Goal: Task Accomplishment & Management: Complete application form

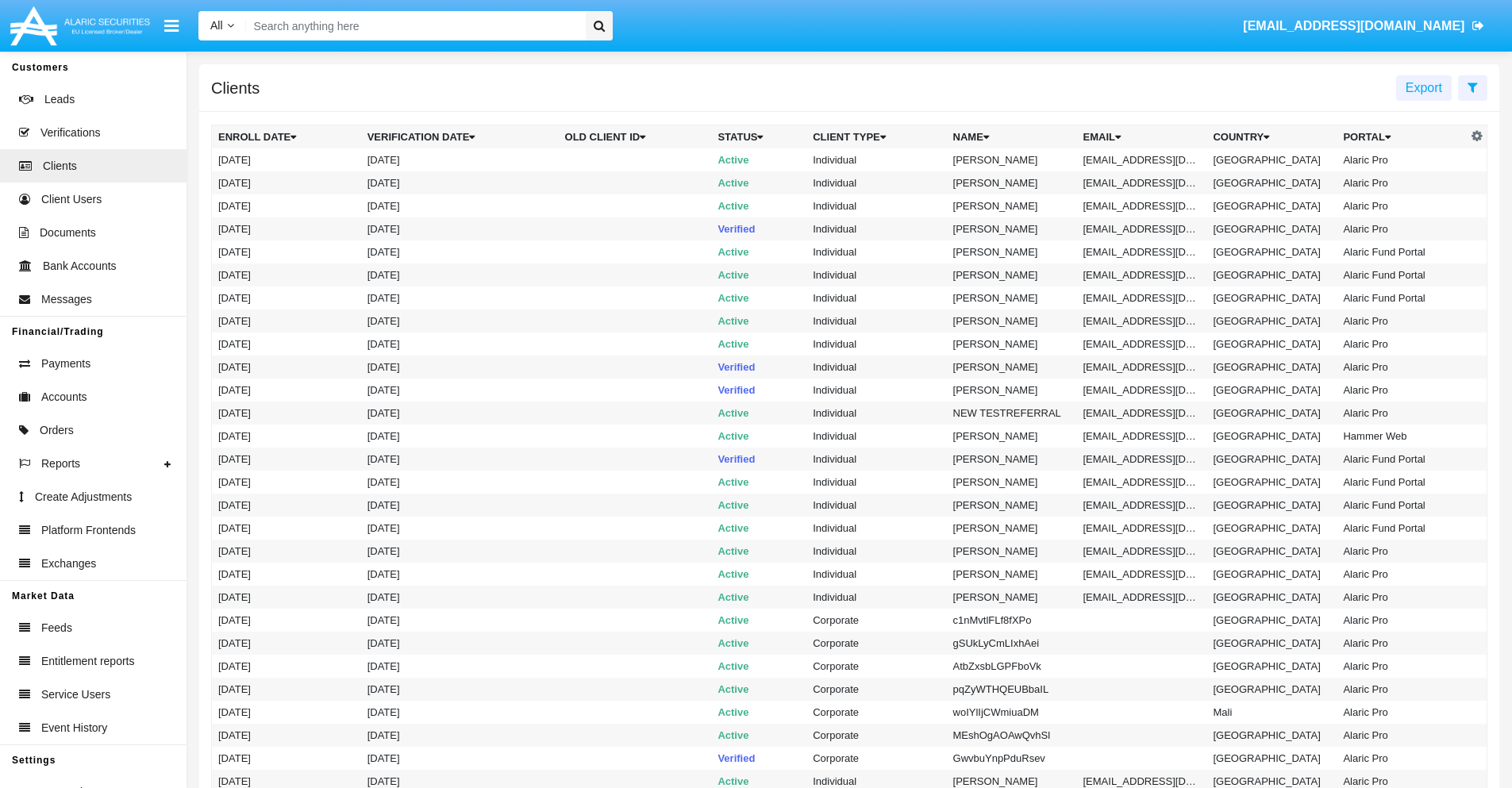
click at [1473, 86] on icon at bounding box center [1473, 87] width 10 height 13
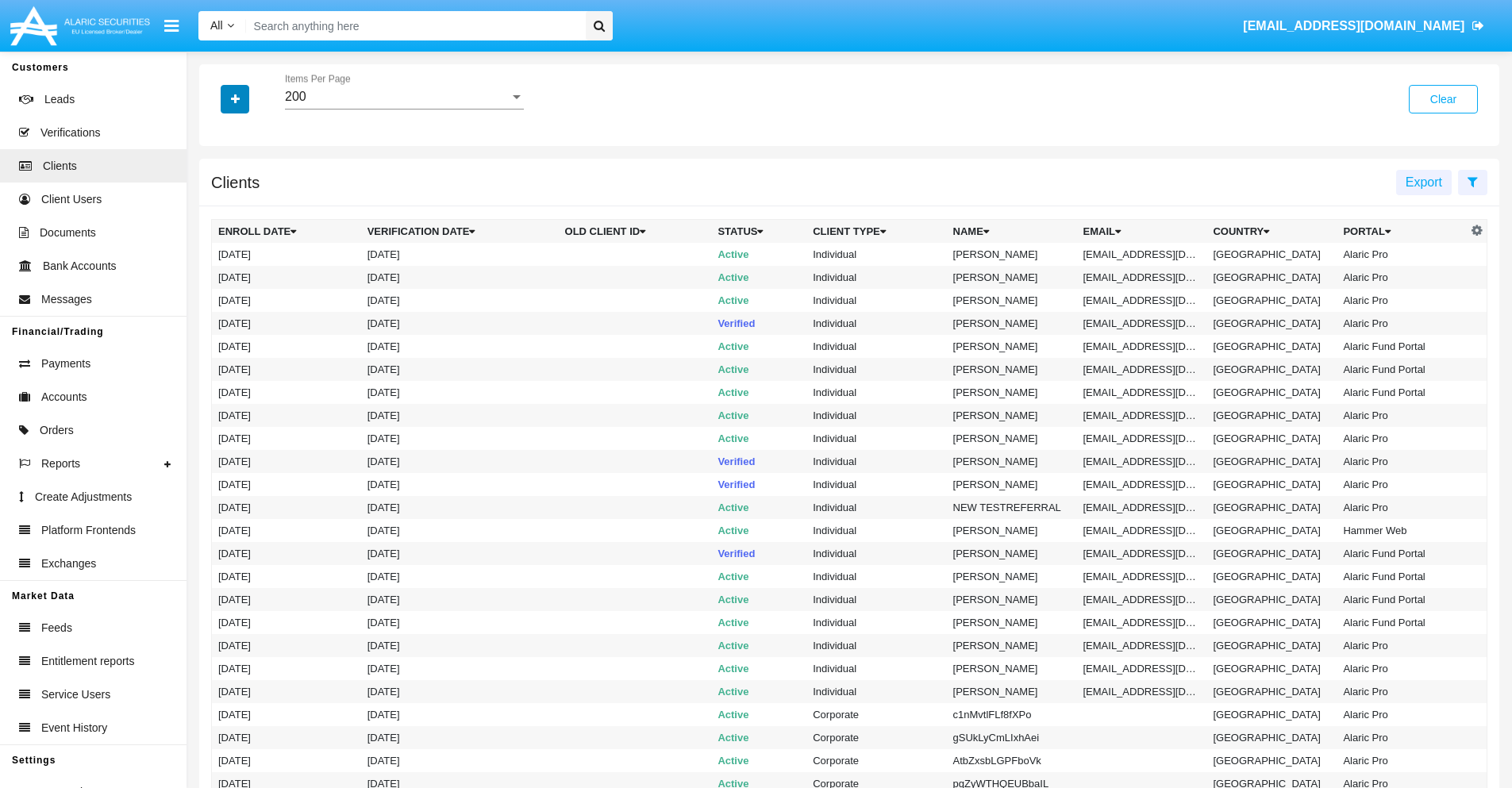
click at [235, 98] on icon "button" at bounding box center [235, 99] width 9 height 11
click at [246, 269] on span "Email" at bounding box center [246, 269] width 32 height 19
click at [218, 276] on input "Email" at bounding box center [217, 276] width 1 height 1
checkbox input "true"
click at [235, 98] on icon "button" at bounding box center [235, 99] width 9 height 11
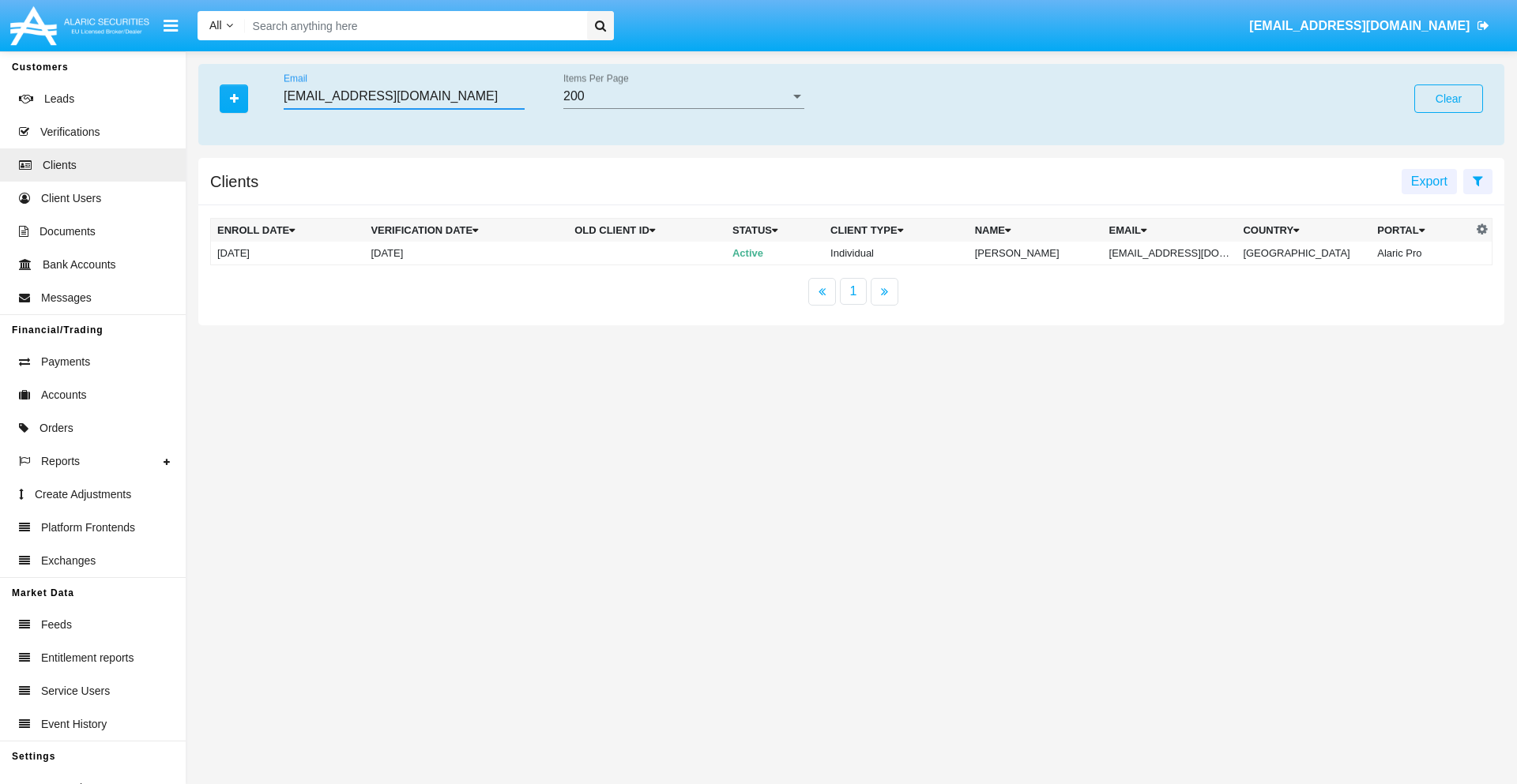
type input "[EMAIL_ADDRESS][DOMAIN_NAME]"
click at [1181, 253] on td "[EMAIL_ADDRESS][DOMAIN_NAME]" at bounding box center [1170, 254] width 134 height 24
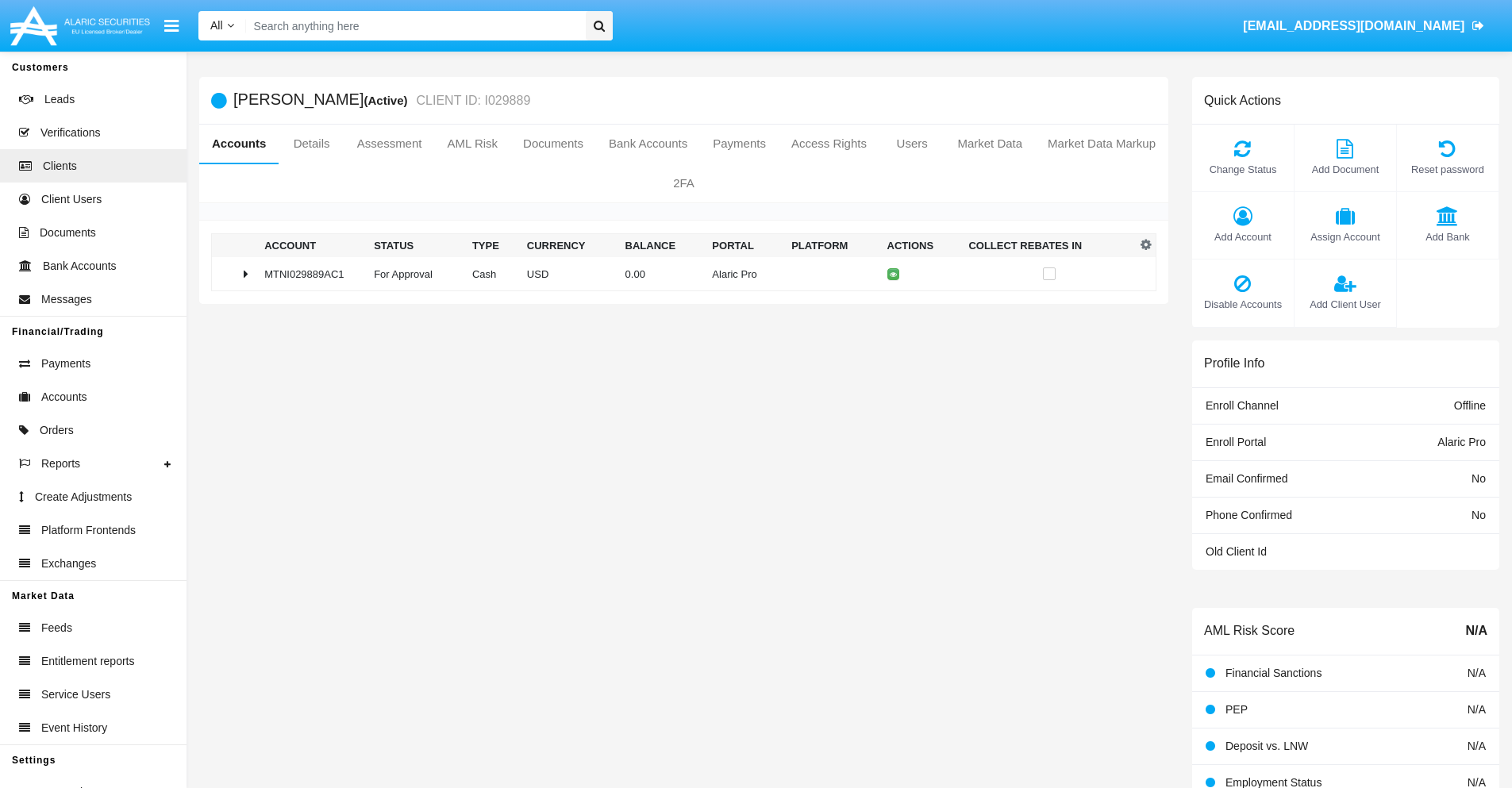
click at [1447, 236] on span "Add Bank" at bounding box center [1448, 237] width 86 height 15
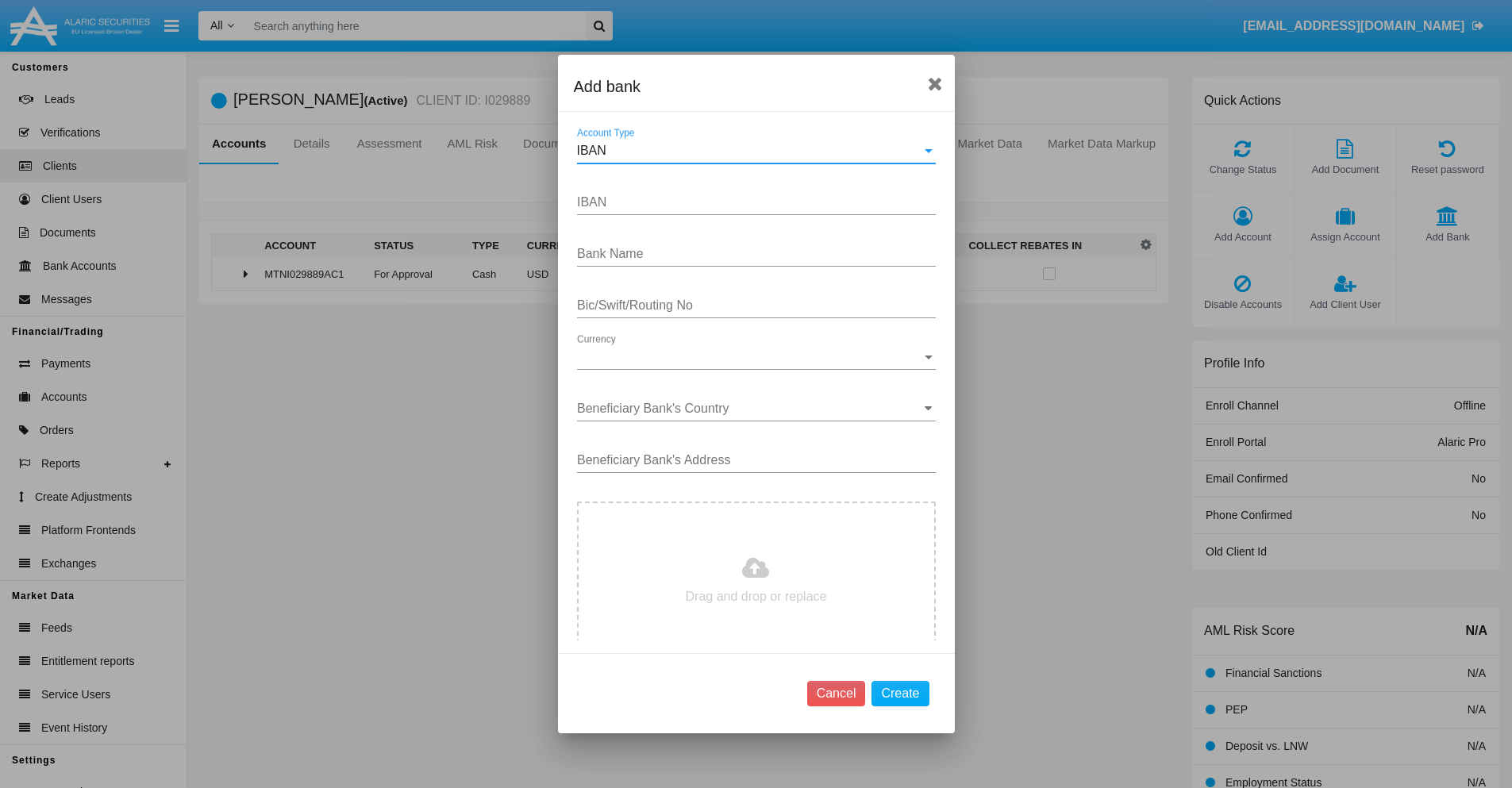
click at [750, 151] on div "IBAN" at bounding box center [750, 150] width 345 height 14
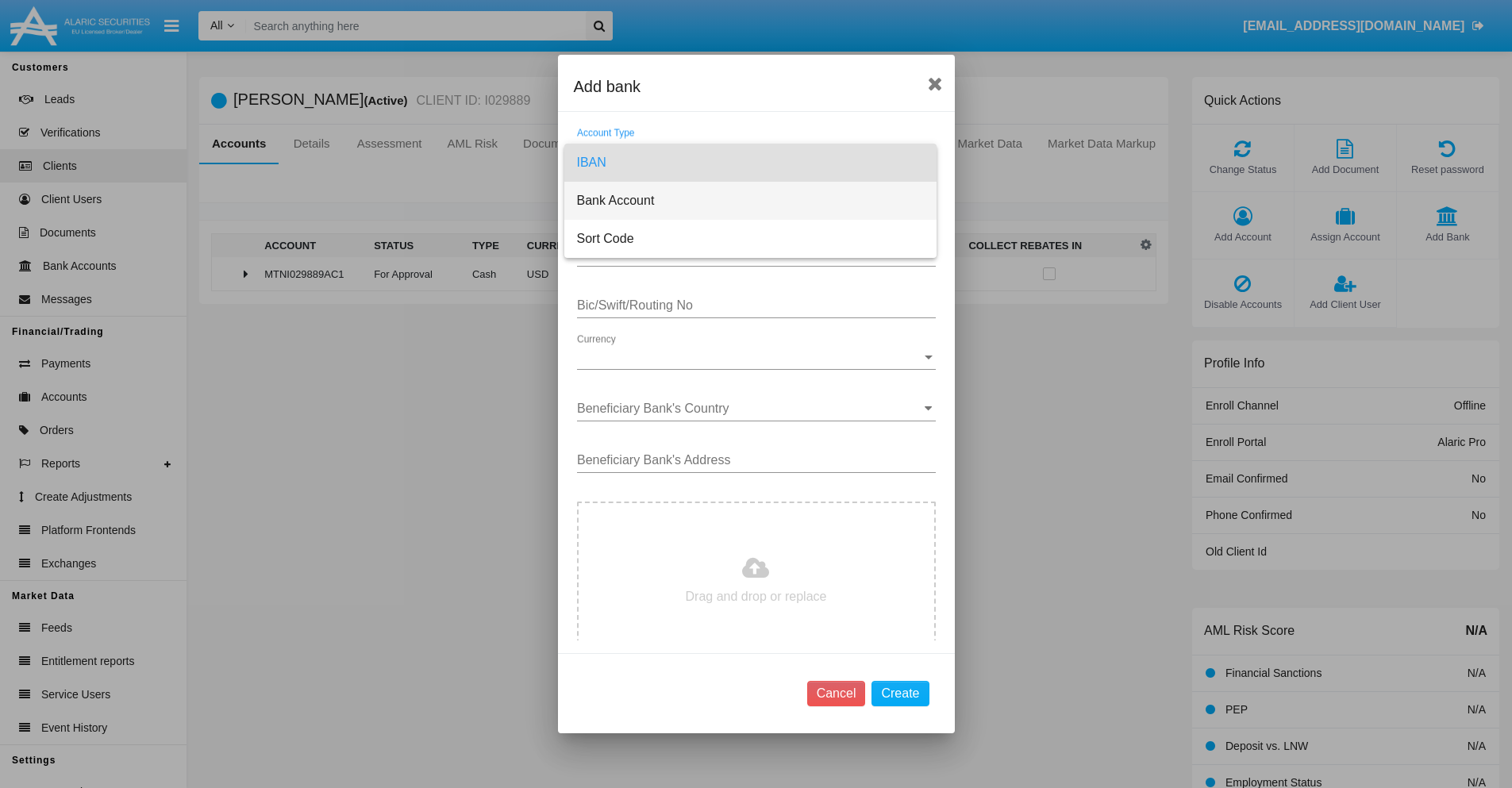
click at [750, 201] on span "Bank Account" at bounding box center [750, 200] width 347 height 38
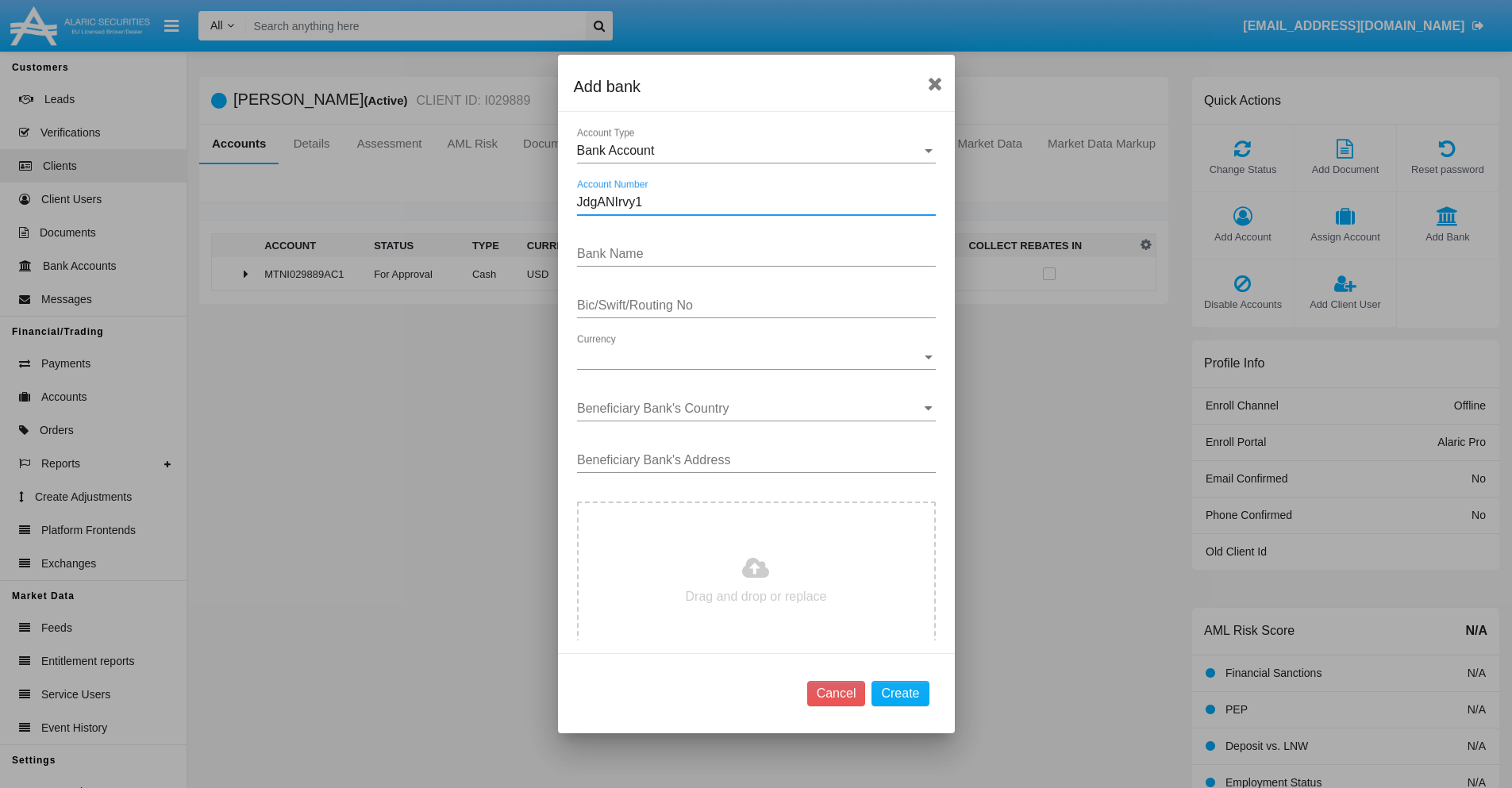
type input "JdgANIrvy1"
type input "xhEQkJYgApRYpZY"
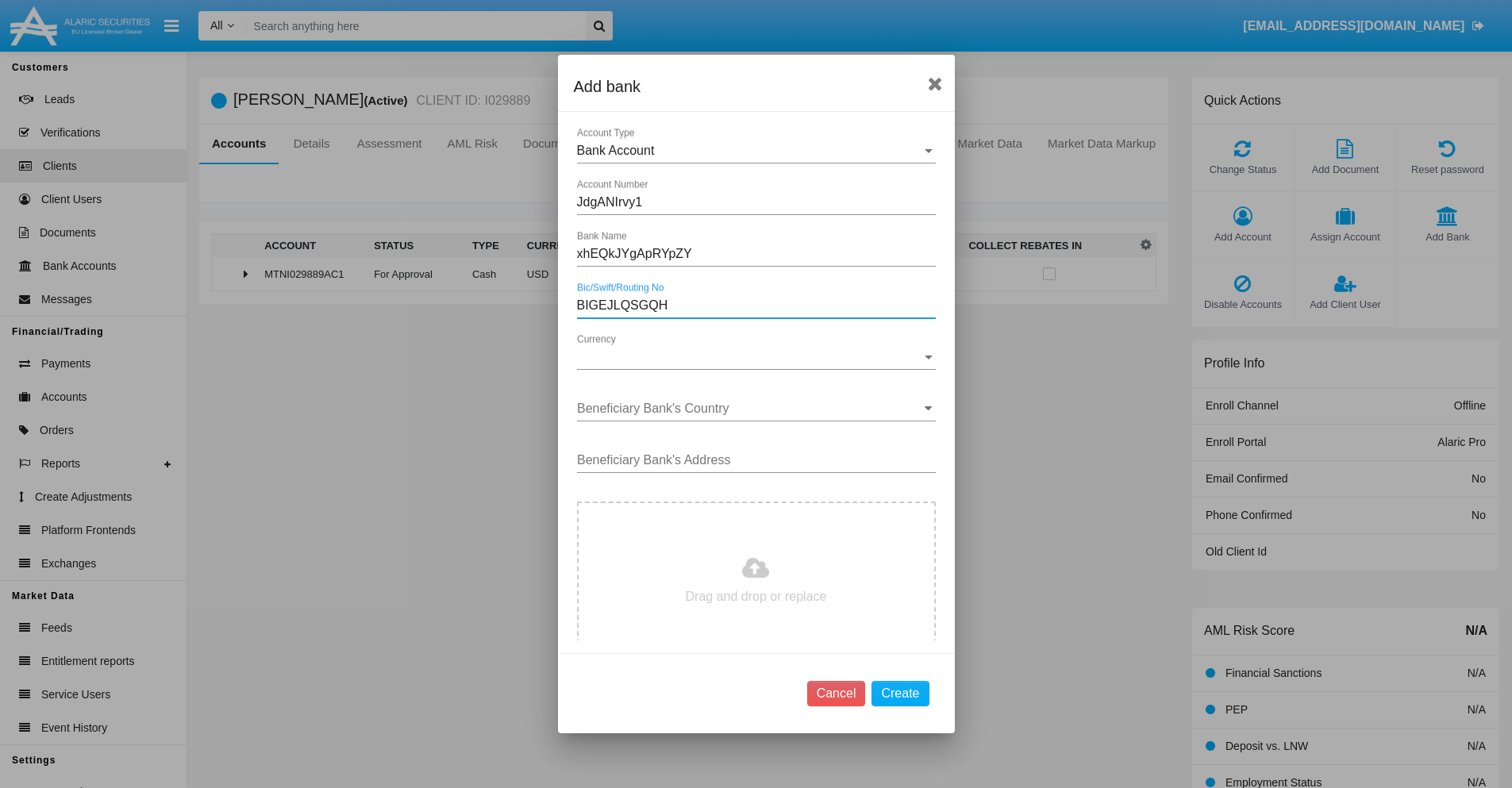
type input "BIGEJLQSGQH"
click at [750, 357] on span "Currency" at bounding box center [750, 357] width 345 height 14
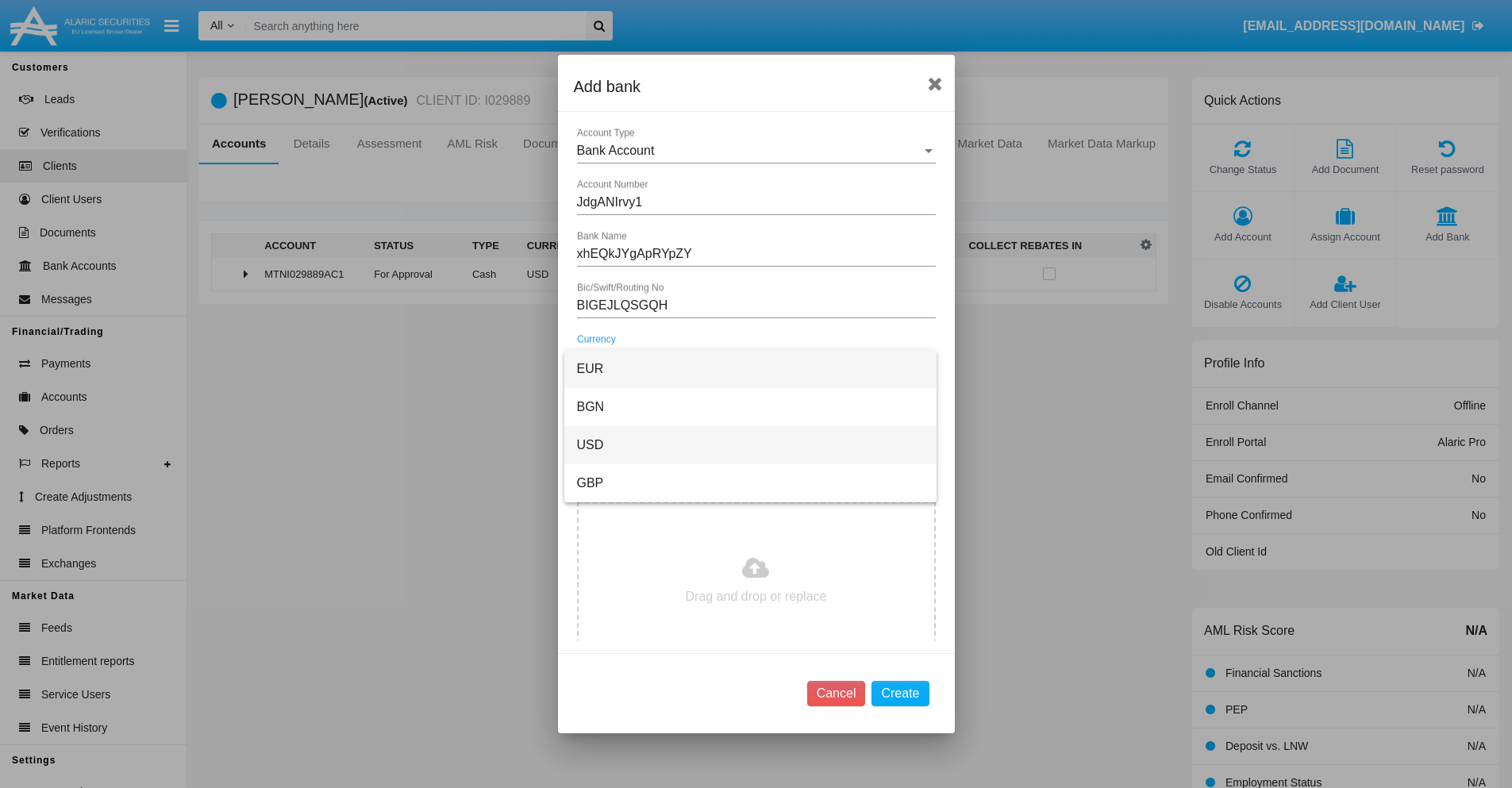
click at [750, 445] on span "USD" at bounding box center [750, 445] width 347 height 38
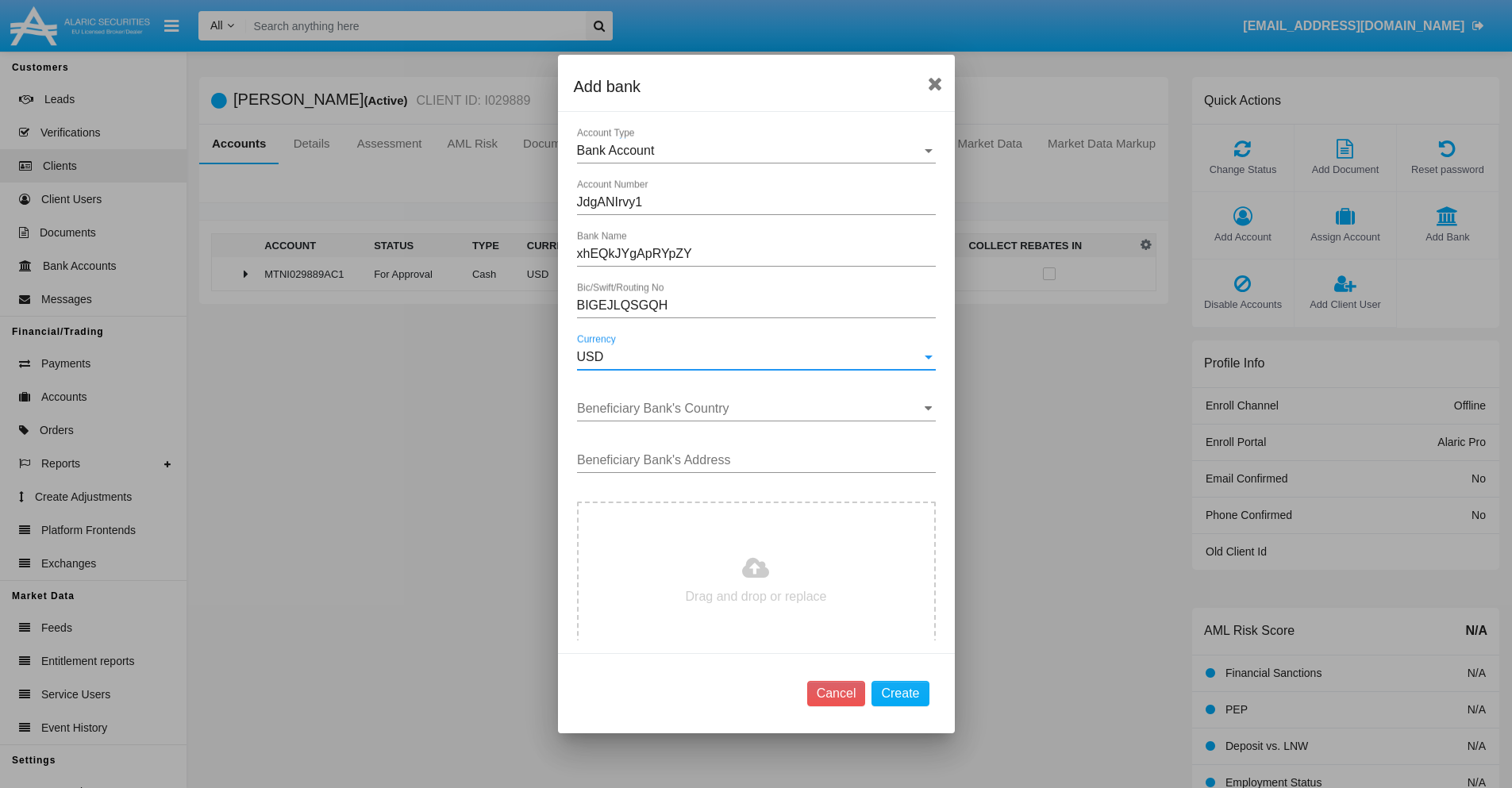
click at [750, 408] on input "Beneficiary Bank's Country" at bounding box center [756, 408] width 359 height 14
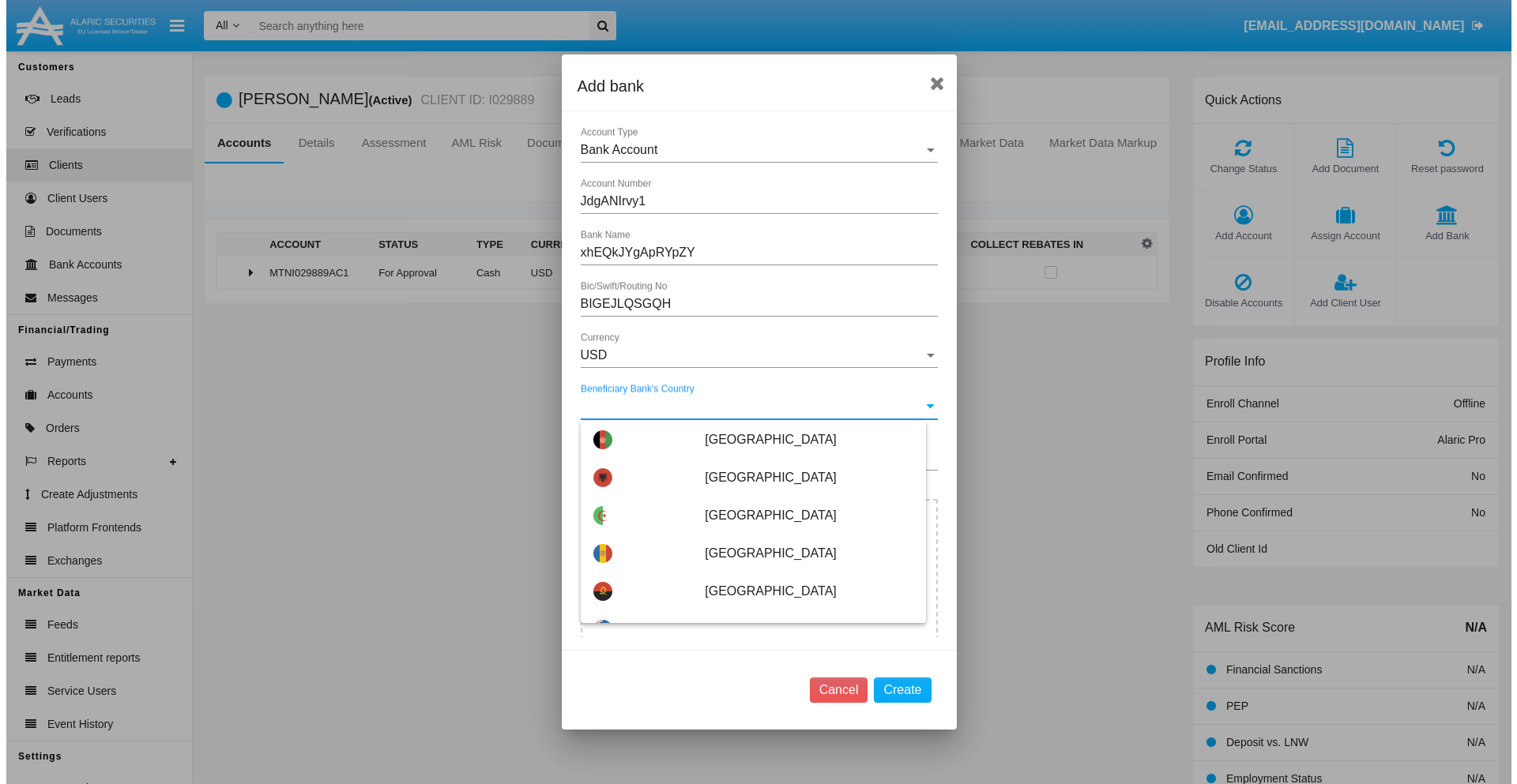
scroll to position [2035, 0]
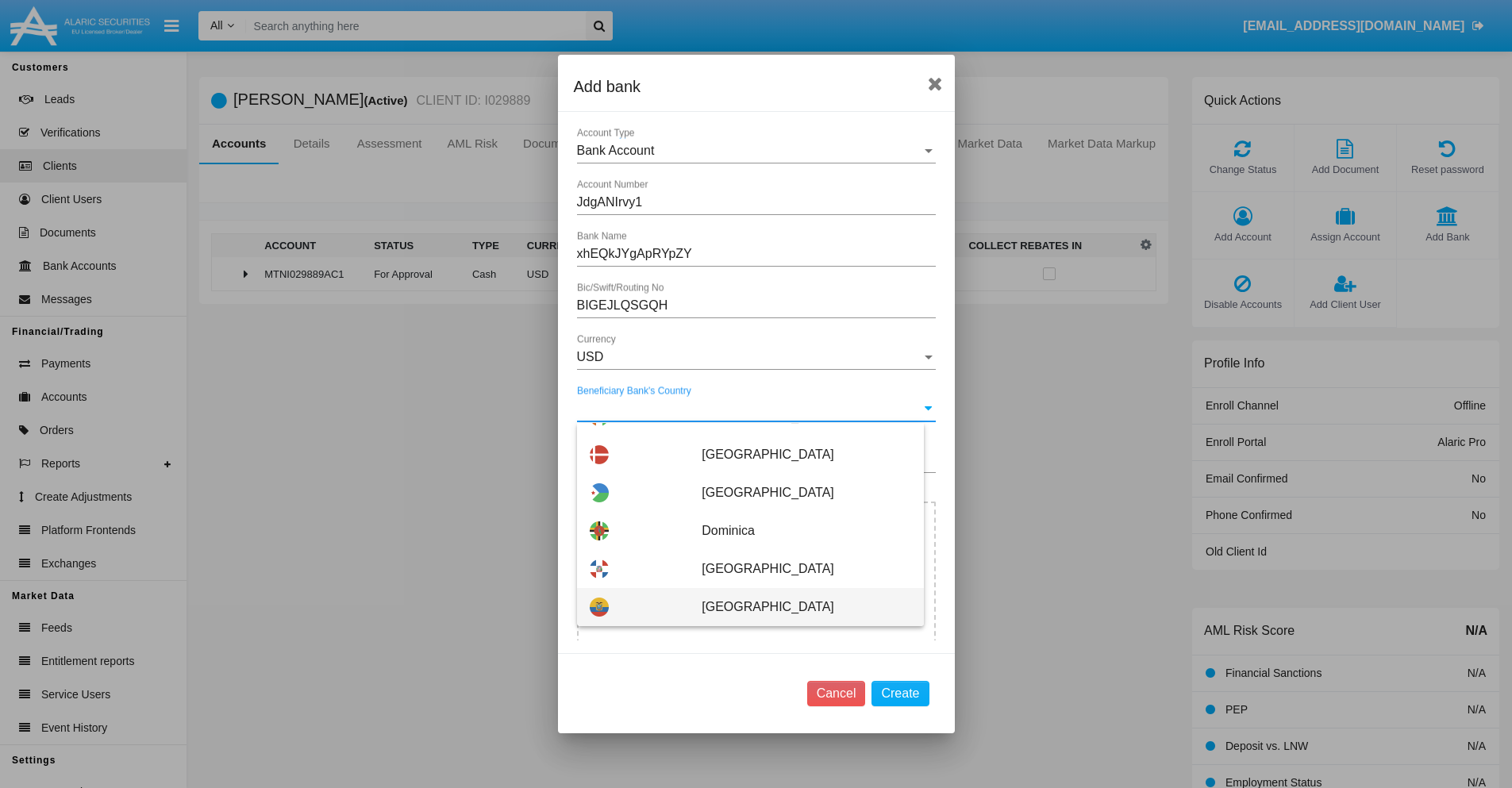
click at [797, 607] on span "[GEOGRAPHIC_DATA]" at bounding box center [806, 607] width 209 height 38
type input "[GEOGRAPHIC_DATA]"
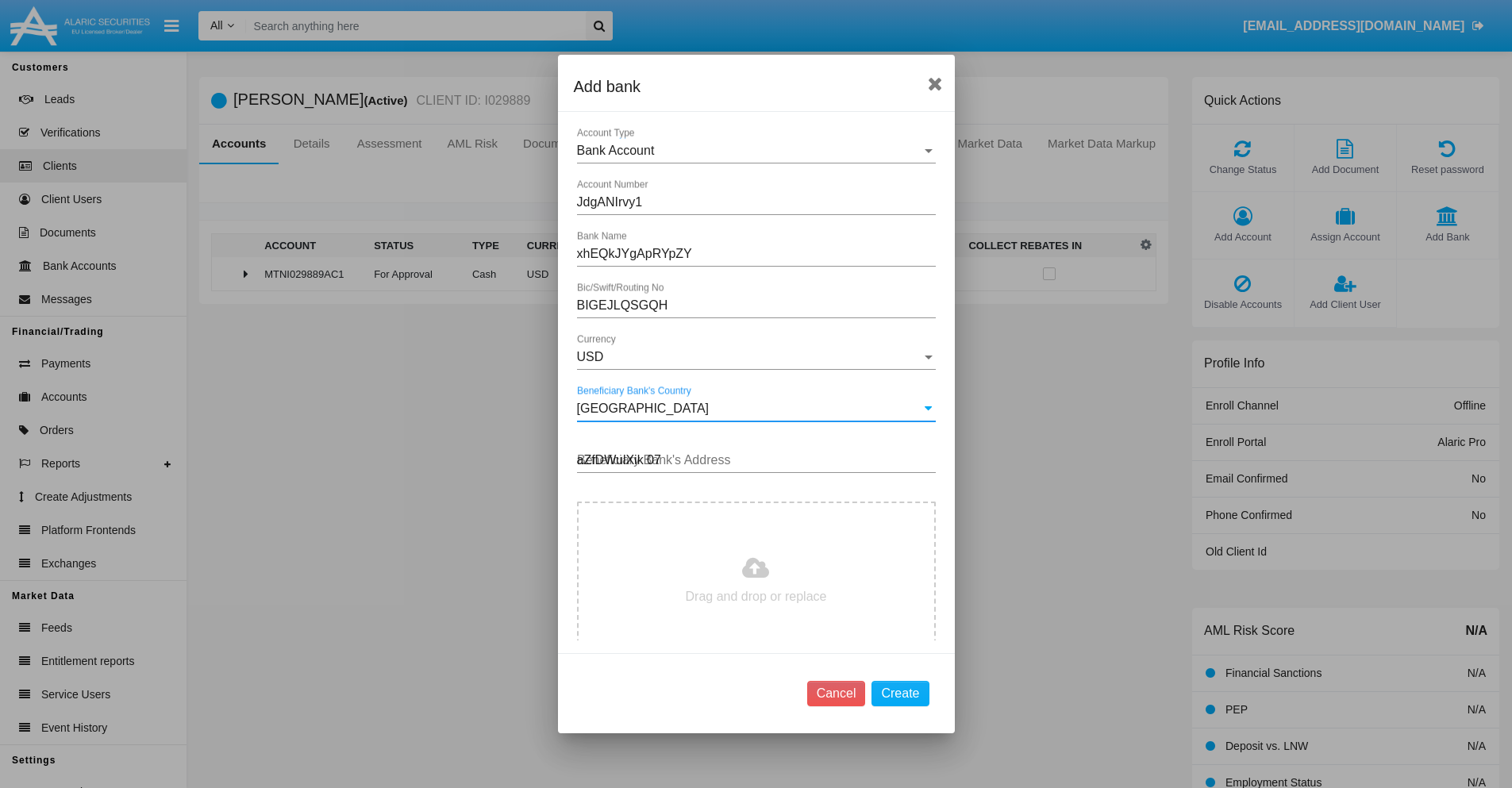
type input "aZfDWulXik 075"
type input "C:\fakepath\bank-statement.png"
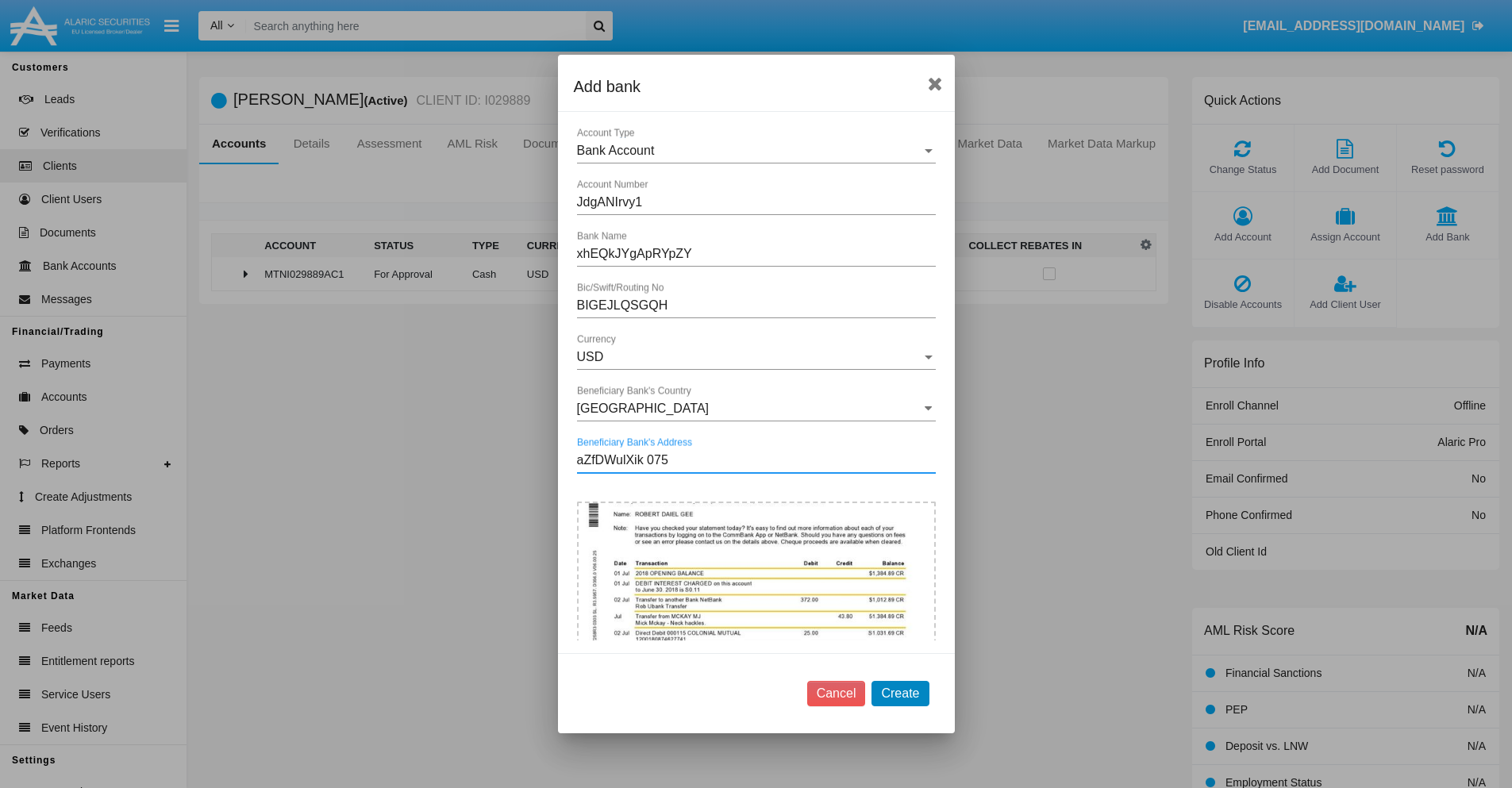
click at [901, 693] on button "Create" at bounding box center [900, 694] width 57 height 26
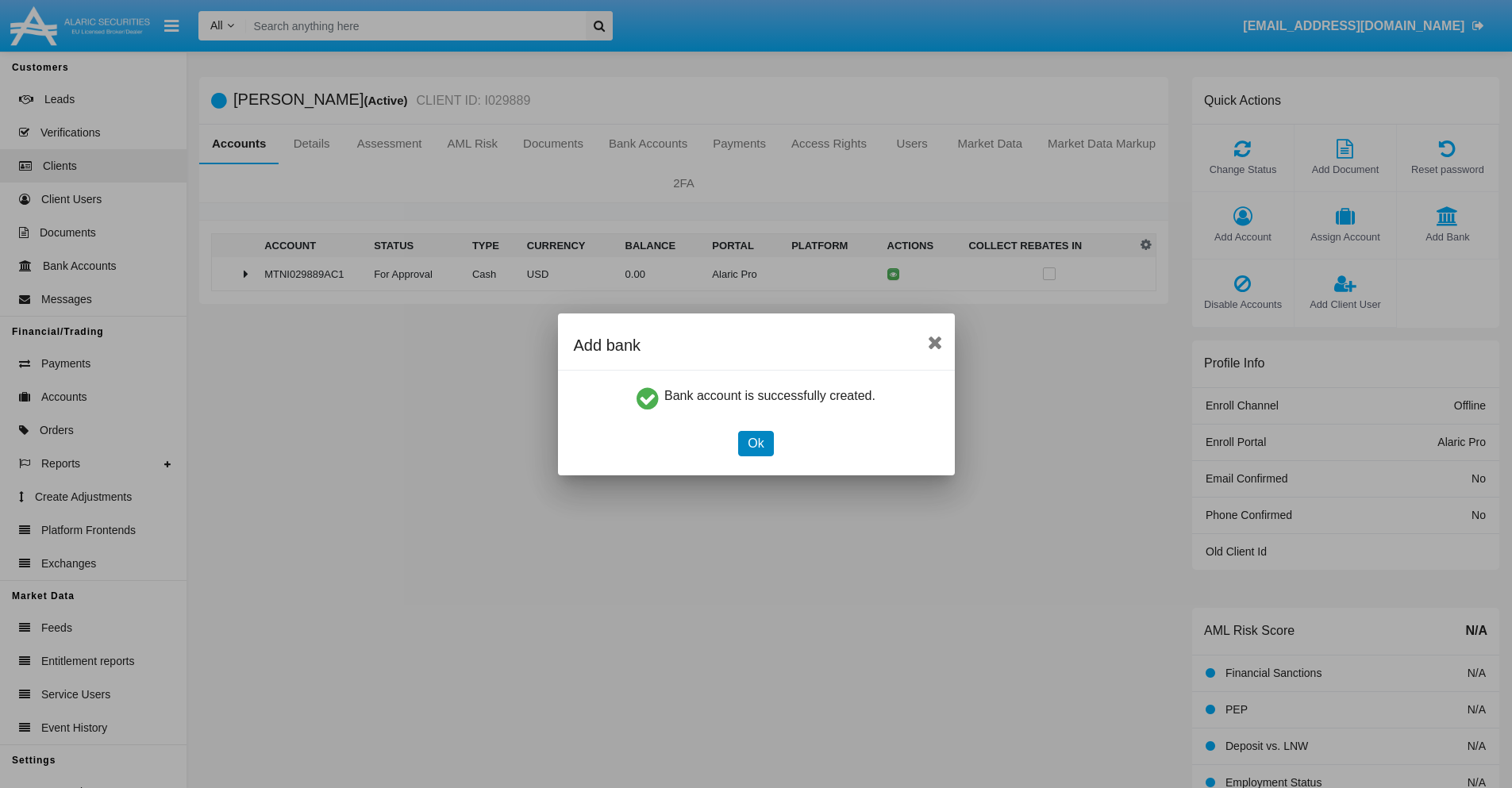
click at [756, 443] on button "Ok" at bounding box center [756, 443] width 35 height 26
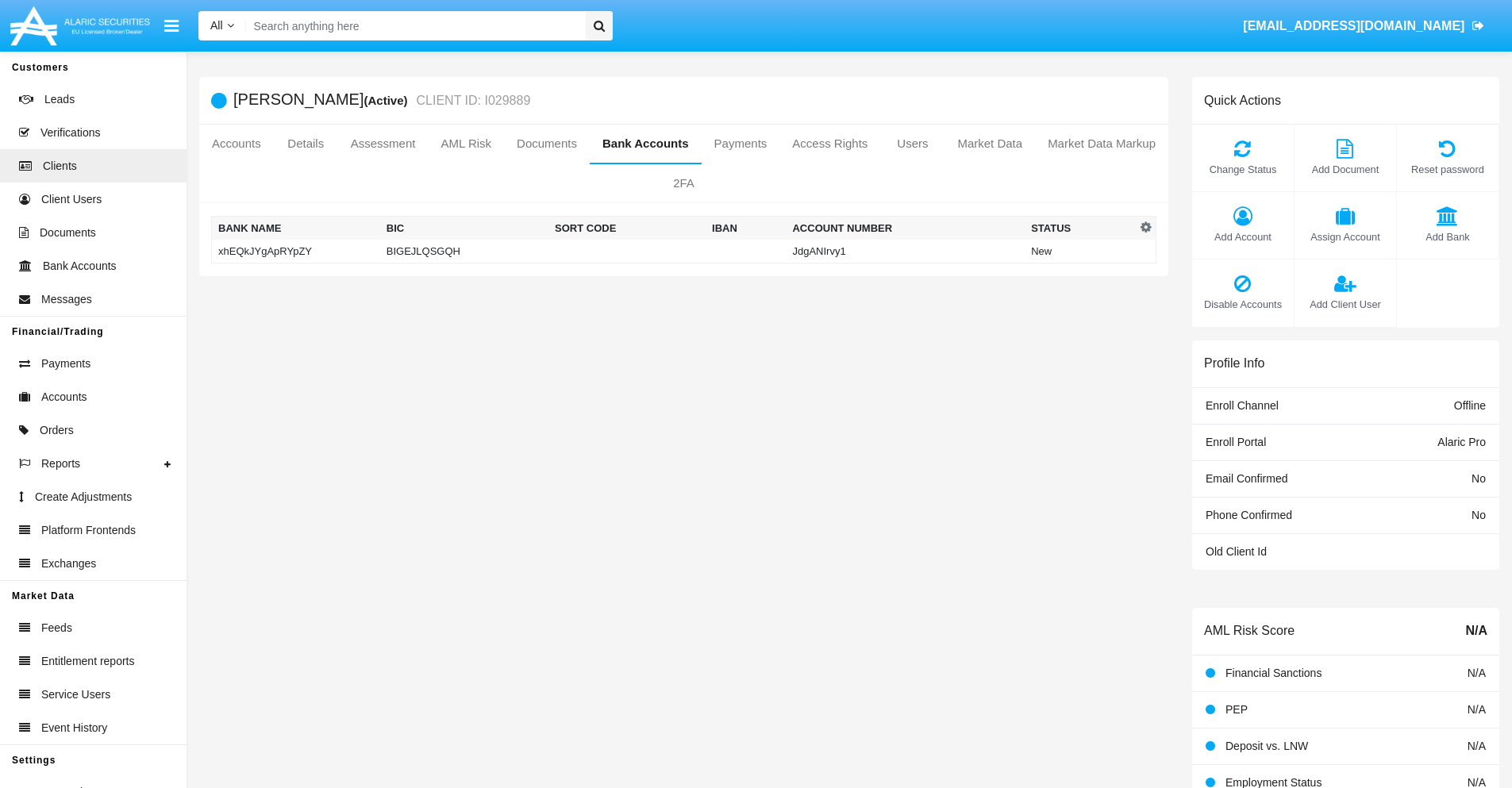
click at [295, 251] on td "xhEQkJYgApRYpZY" at bounding box center [296, 252] width 168 height 24
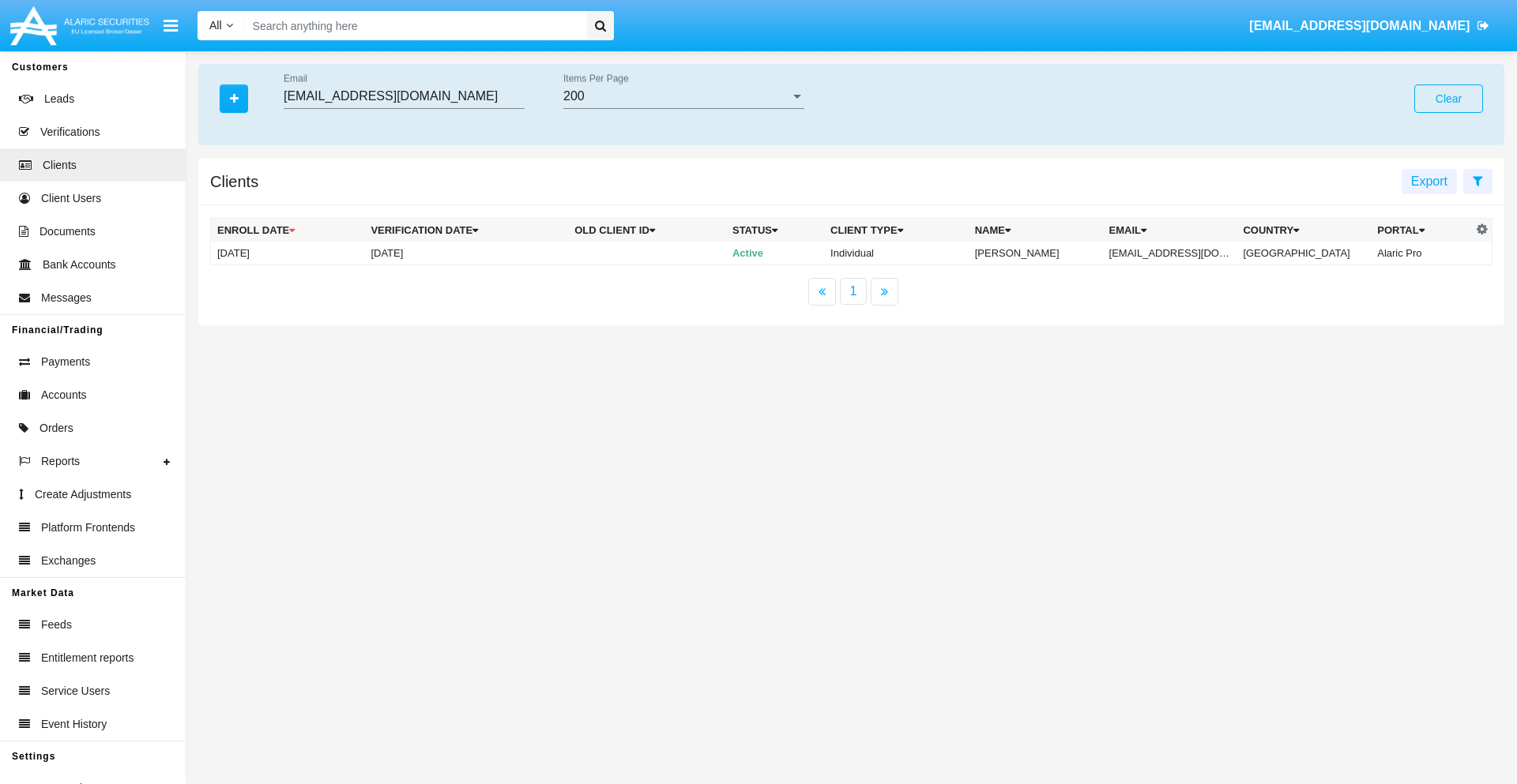
click at [1448, 98] on button "Clear" at bounding box center [1448, 99] width 69 height 29
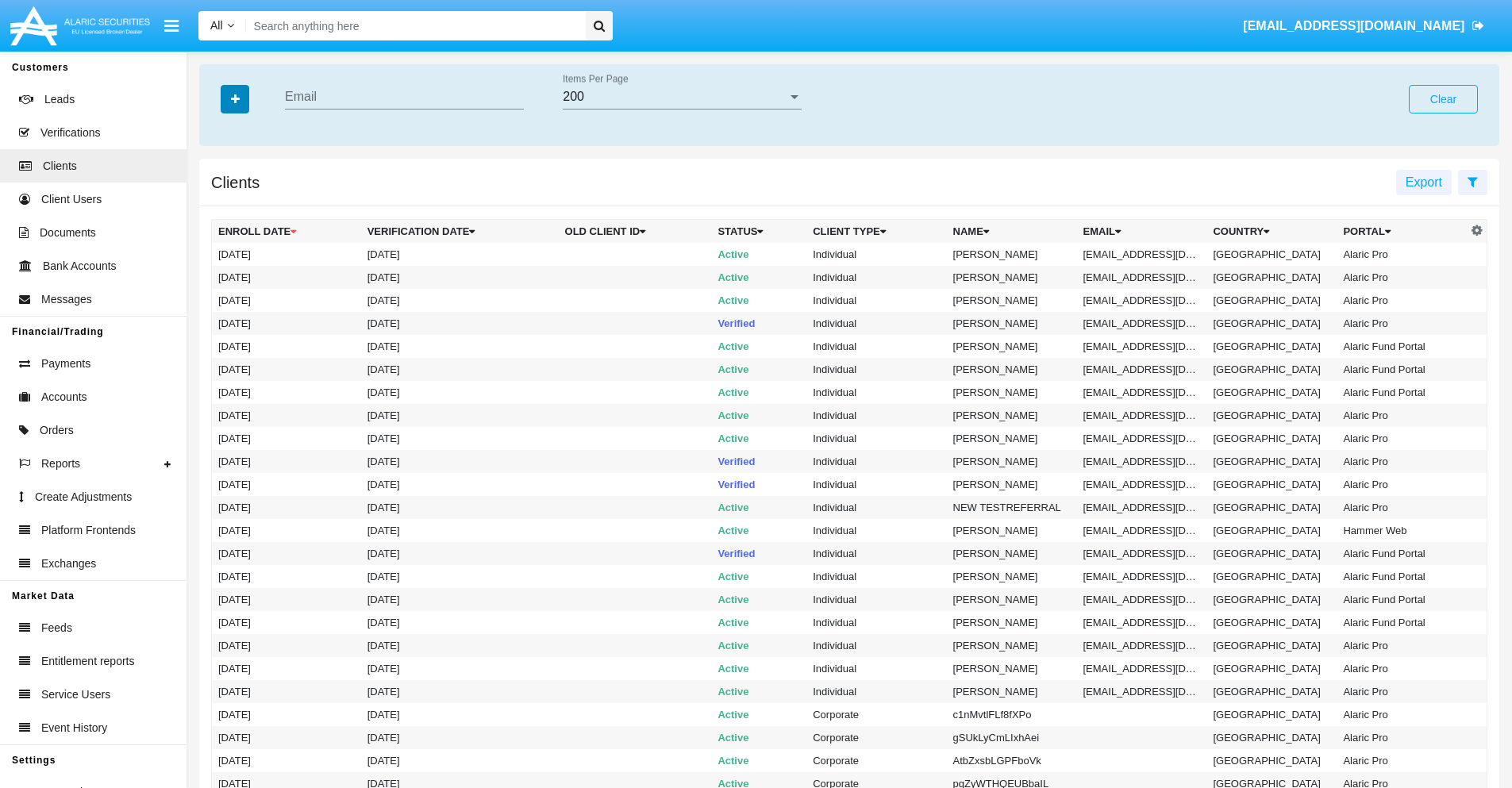
click at [235, 98] on icon "button" at bounding box center [235, 99] width 9 height 11
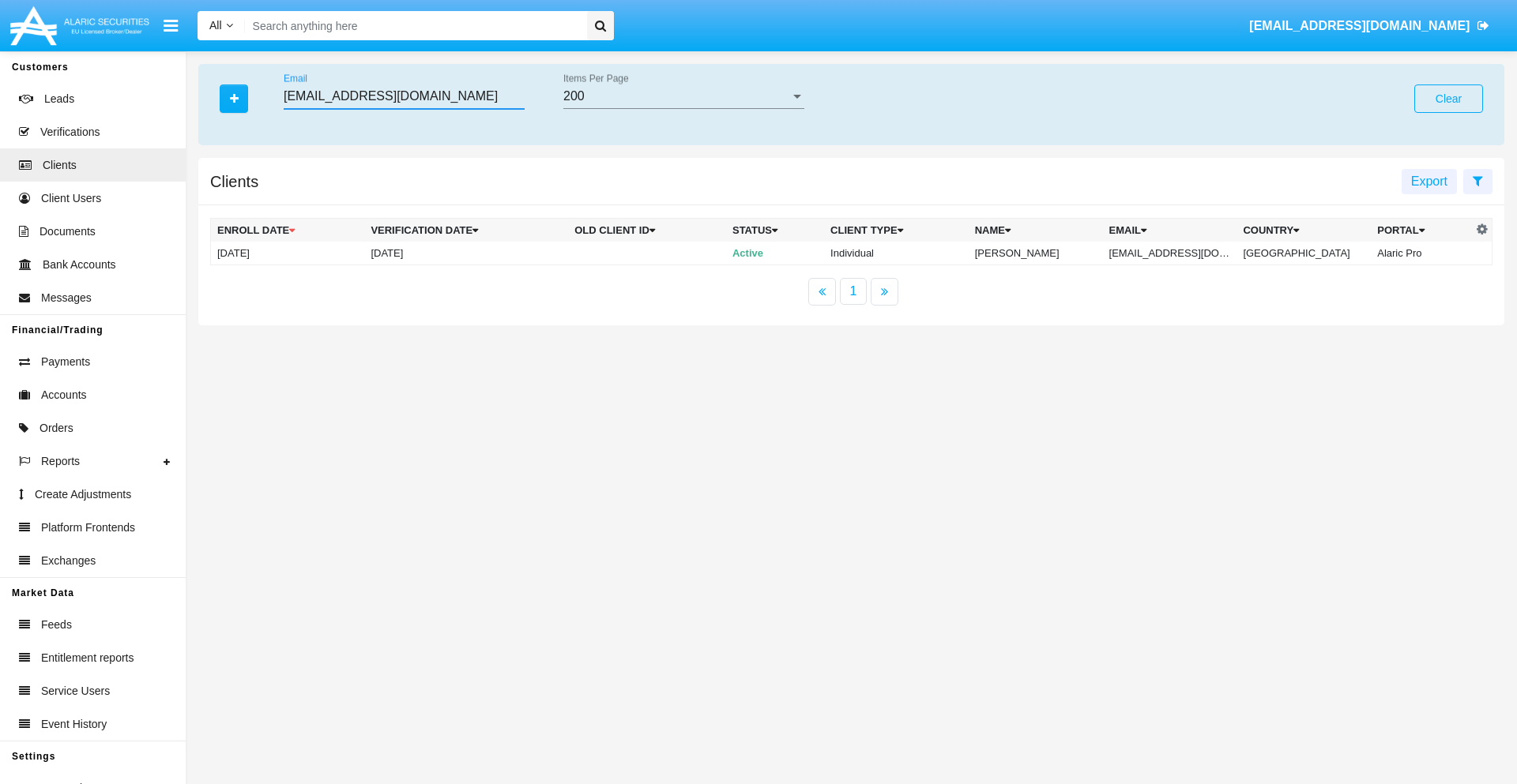
type input "[EMAIL_ADDRESS][DOMAIN_NAME]"
click at [1181, 253] on td "[EMAIL_ADDRESS][DOMAIN_NAME]" at bounding box center [1170, 254] width 134 height 24
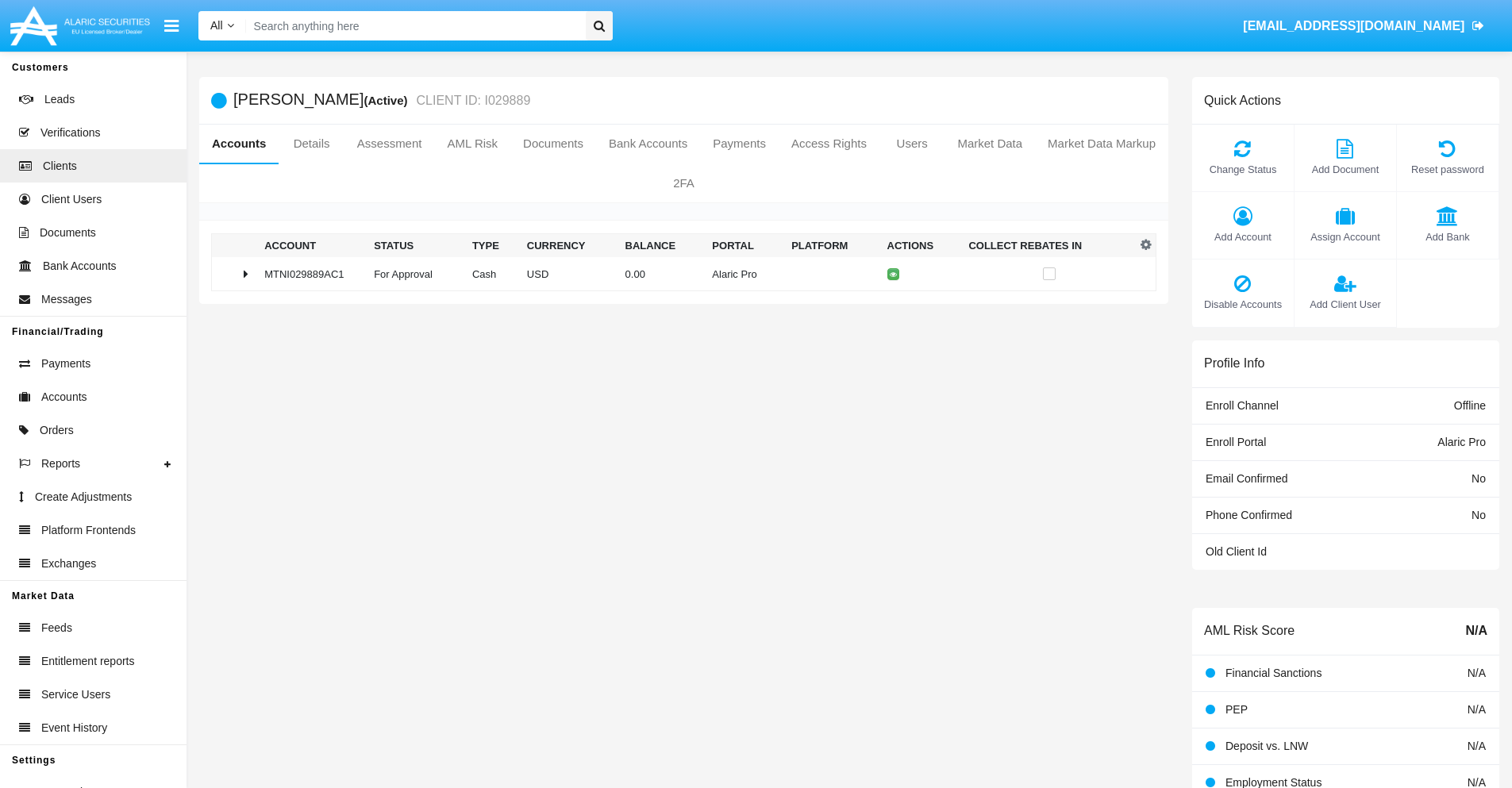
click at [1447, 236] on span "Add Bank" at bounding box center [1448, 237] width 86 height 15
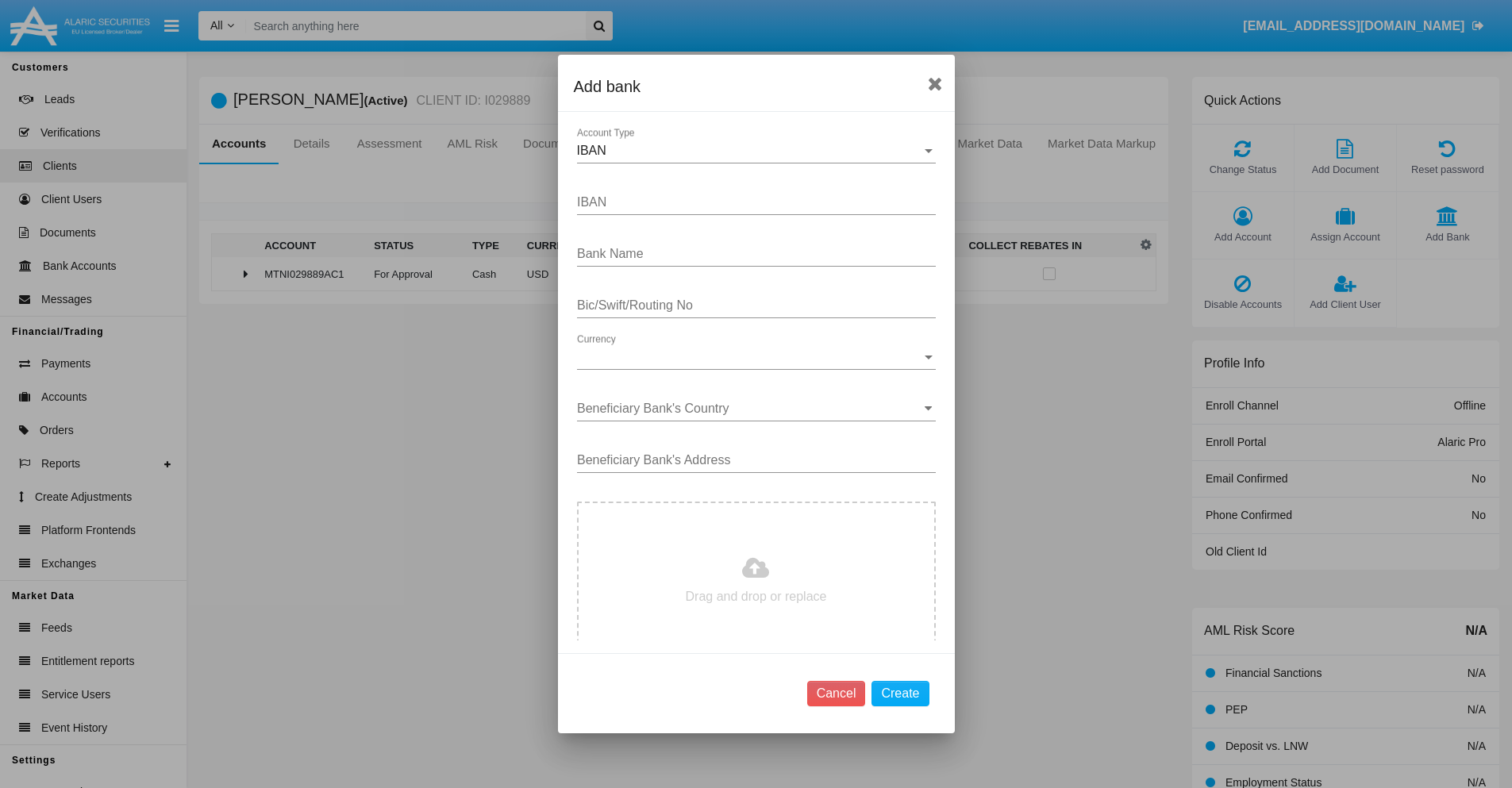
click at [750, 151] on div "IBAN" at bounding box center [750, 150] width 345 height 14
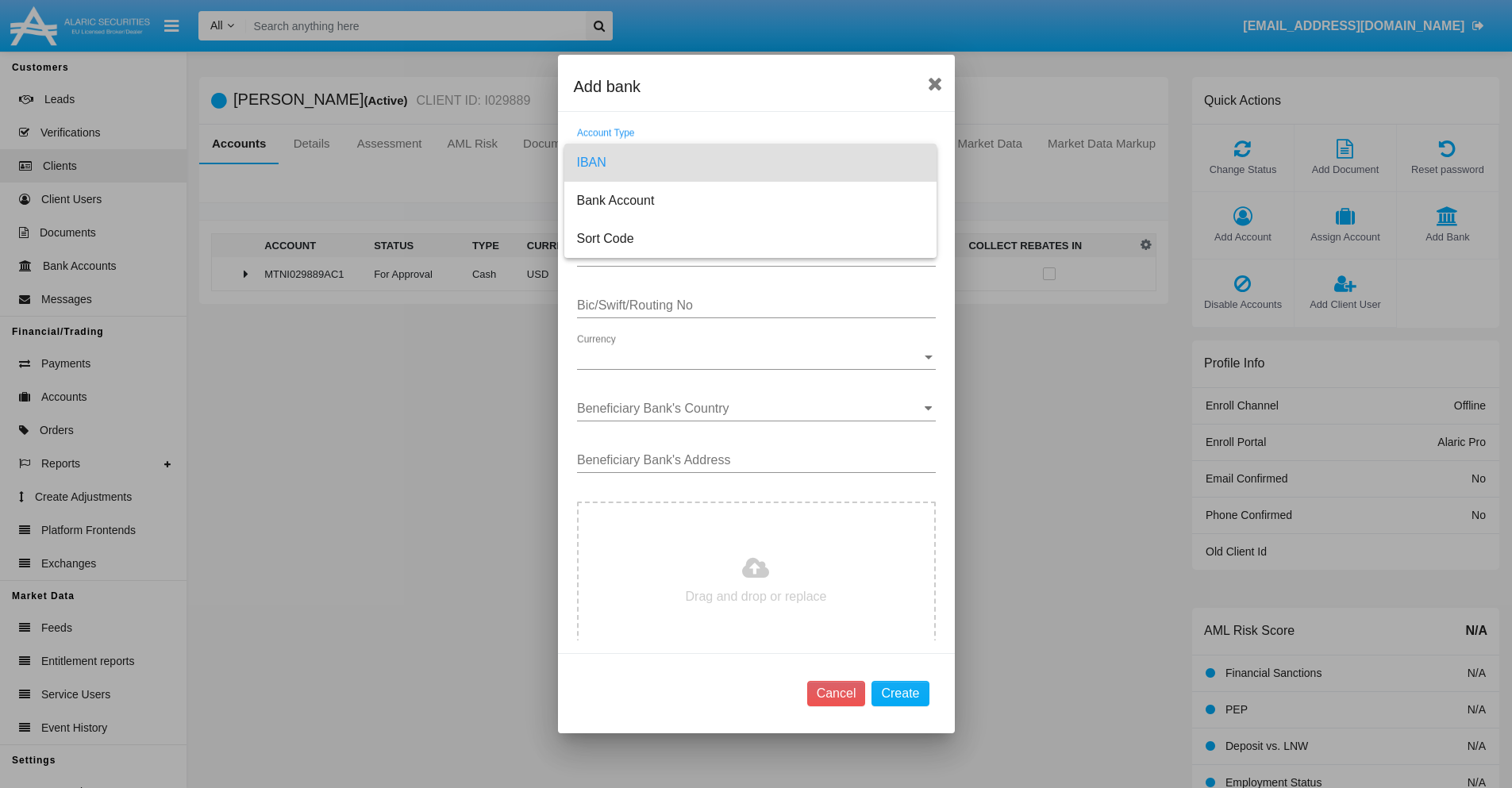
click at [750, 163] on span "IBAN" at bounding box center [750, 162] width 347 height 38
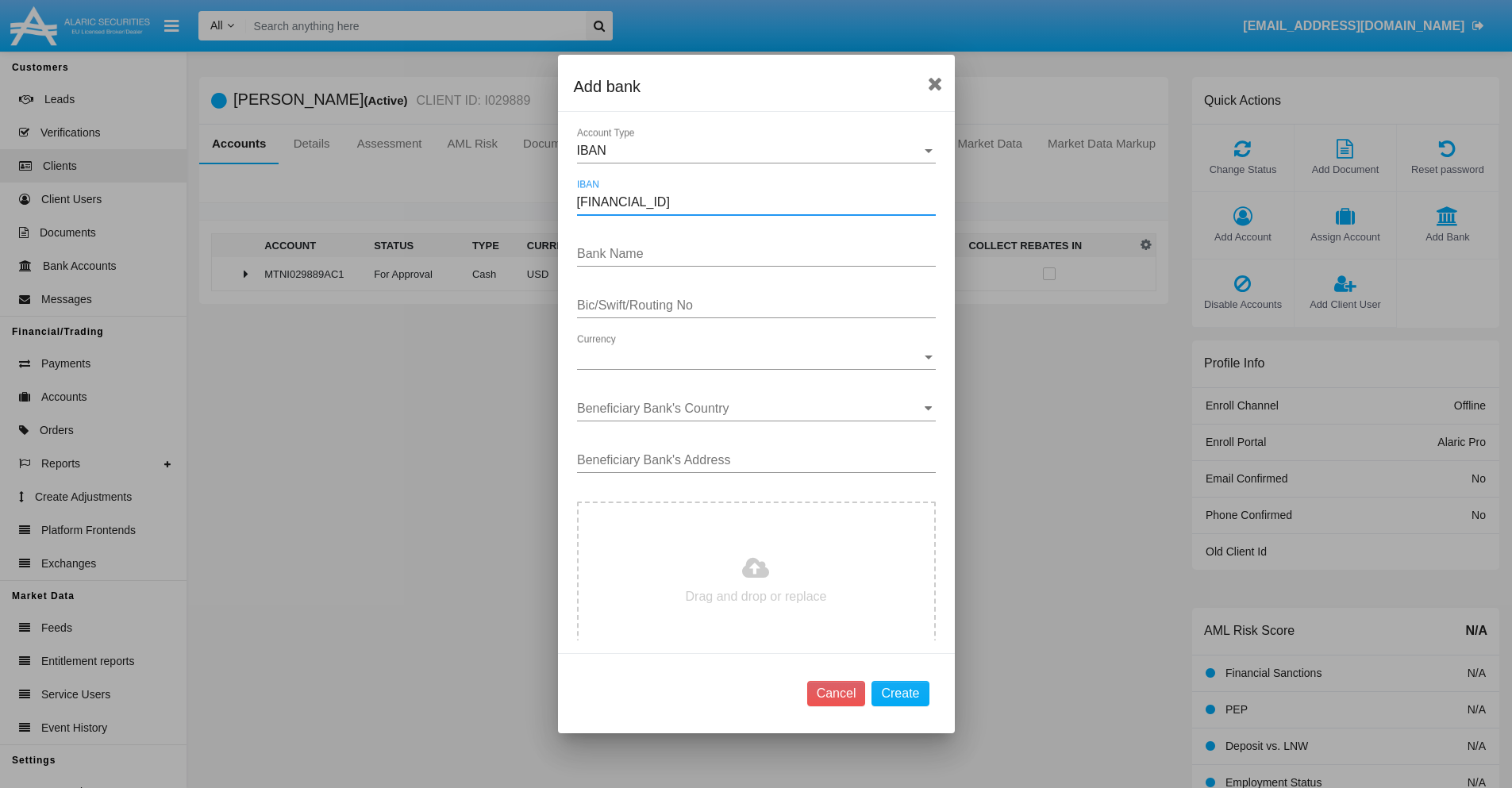
type input "[FINANCIAL_ID]"
type input "tPPUKUmtWNVBlZS"
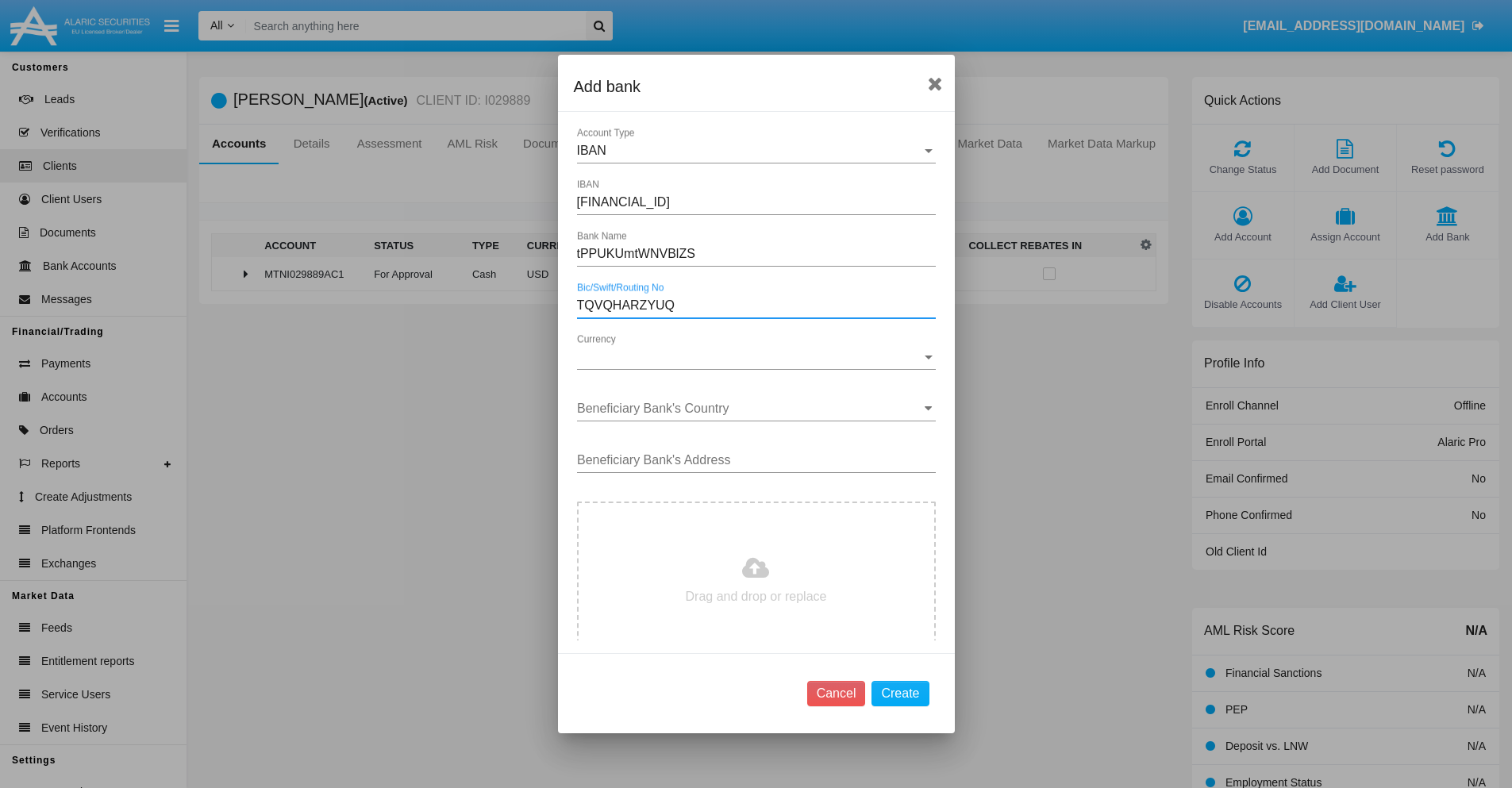
type input "TQVQHARZYUQ"
click at [750, 357] on span "Currency" at bounding box center [750, 357] width 345 height 14
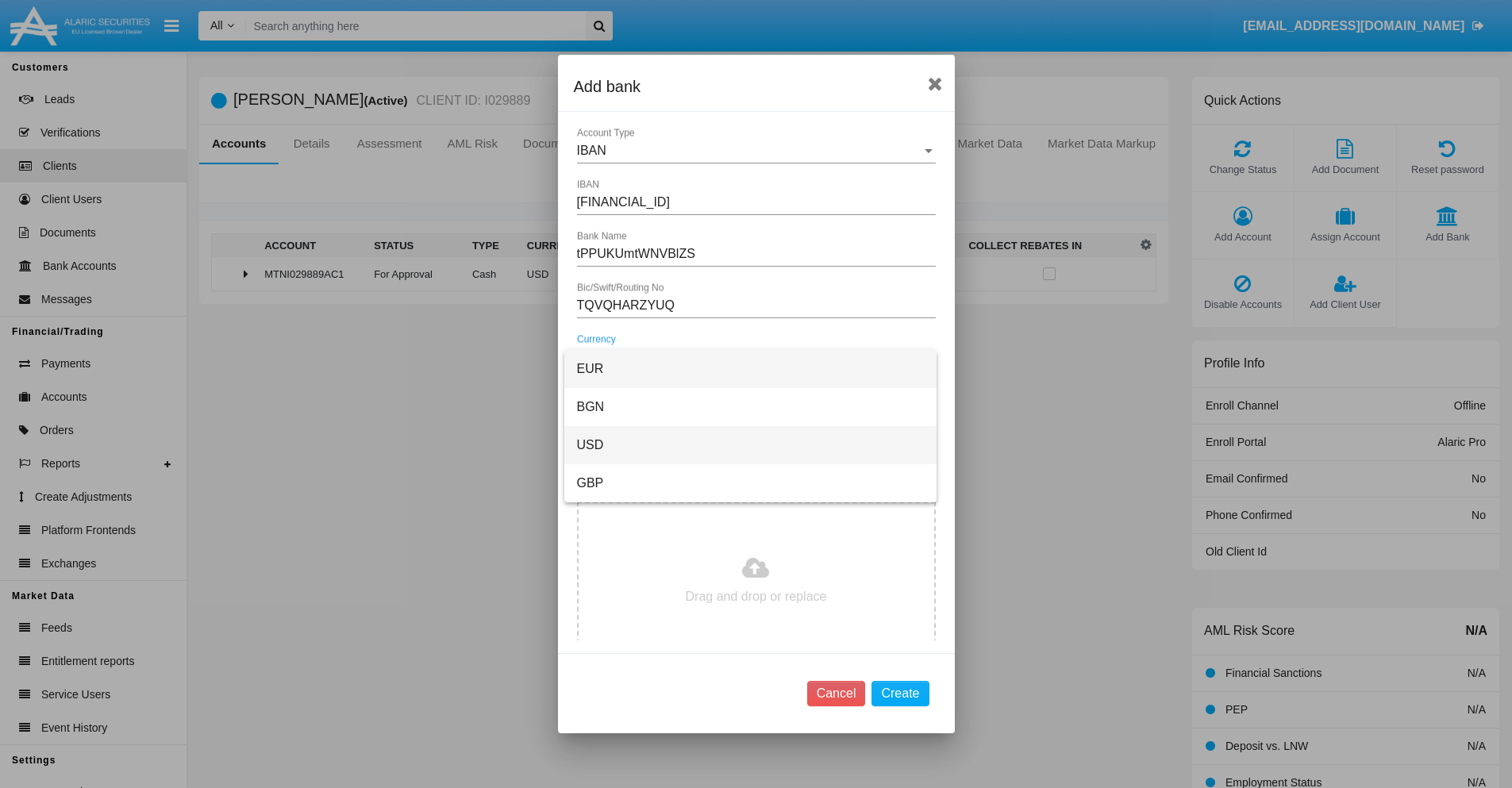
click at [750, 445] on span "USD" at bounding box center [750, 445] width 347 height 38
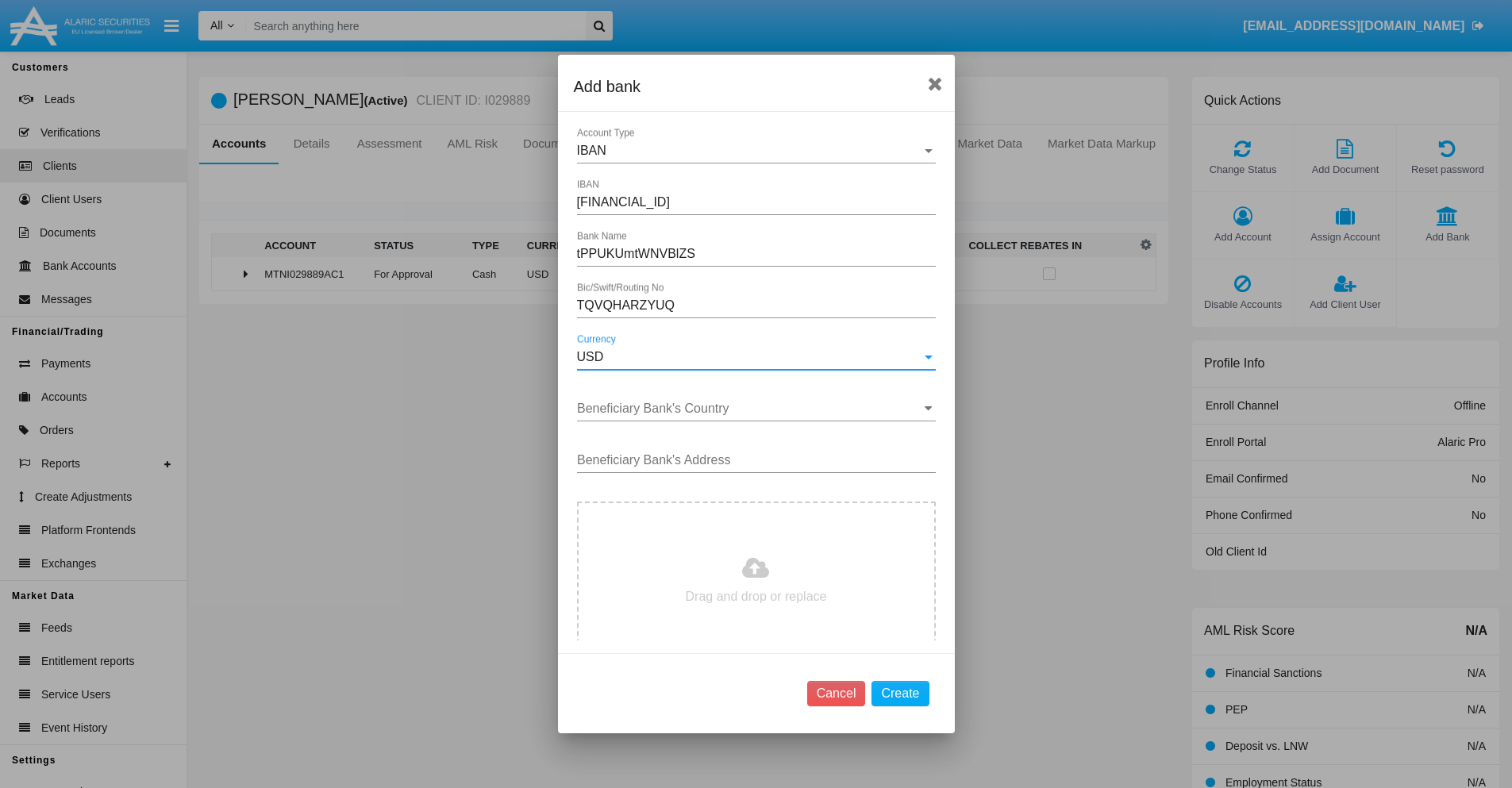
click at [750, 408] on input "Beneficiary Bank's Country" at bounding box center [756, 408] width 359 height 14
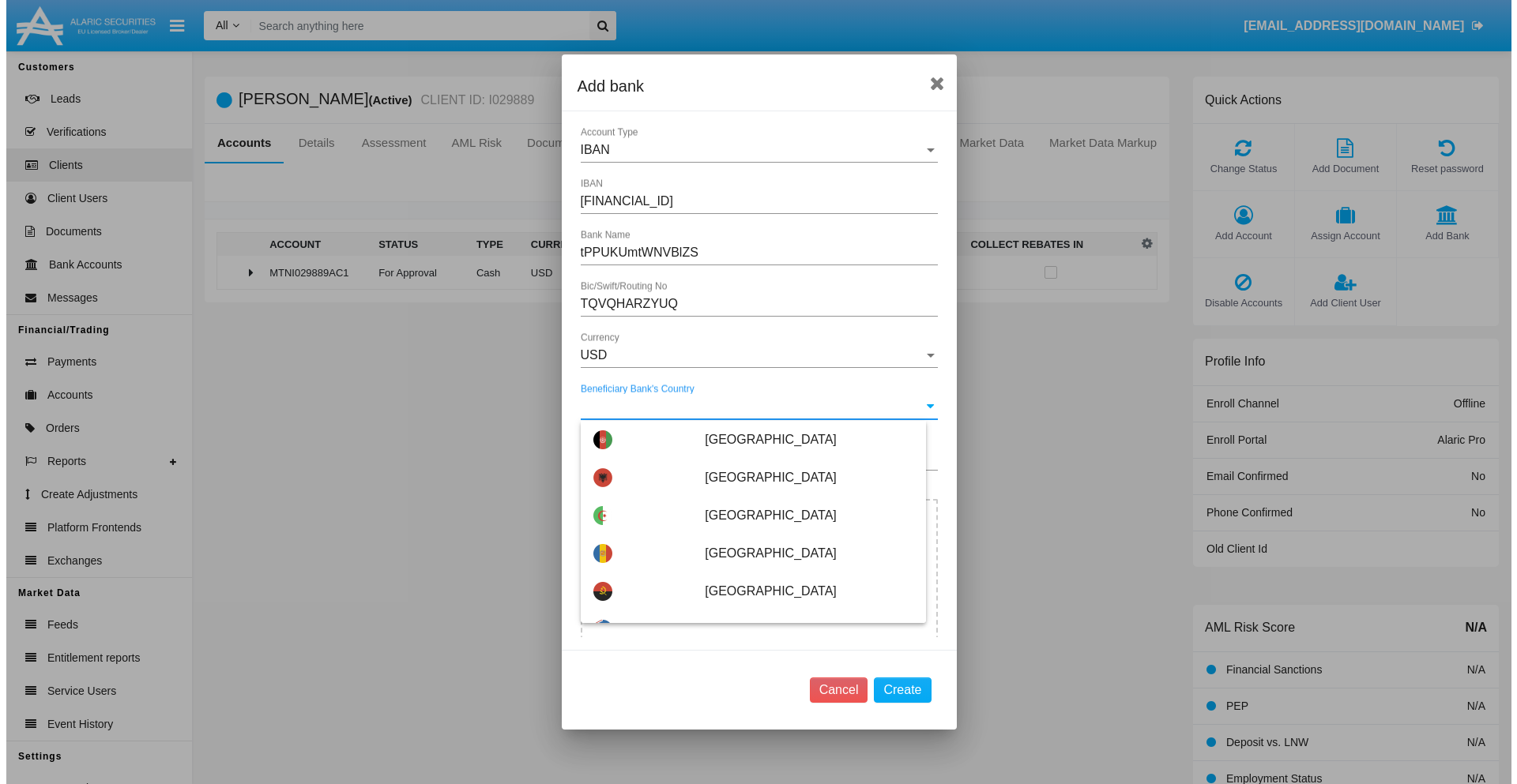
scroll to position [4196, 0]
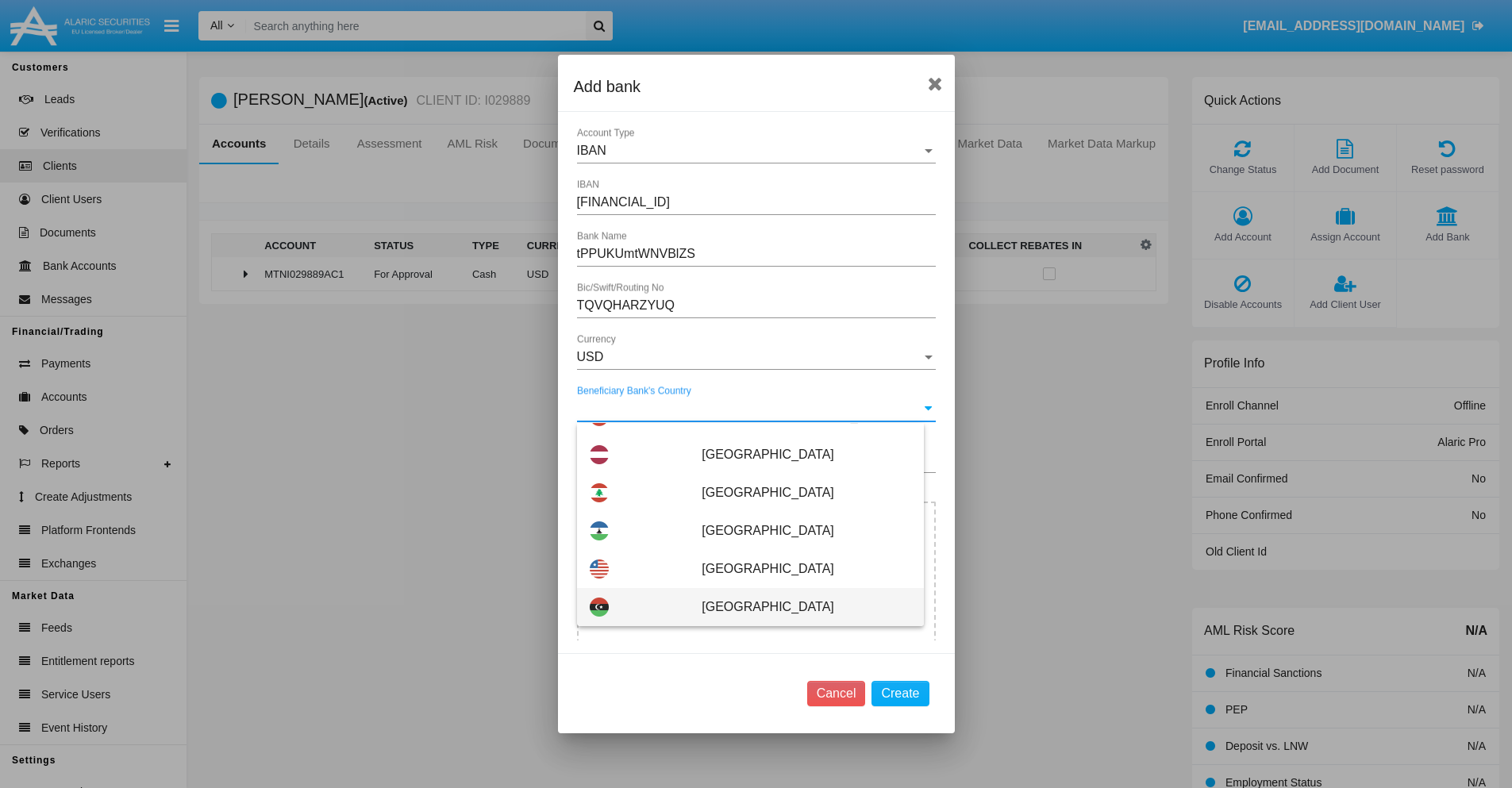
click at [797, 607] on span "[GEOGRAPHIC_DATA]" at bounding box center [806, 607] width 209 height 38
type input "[GEOGRAPHIC_DATA]"
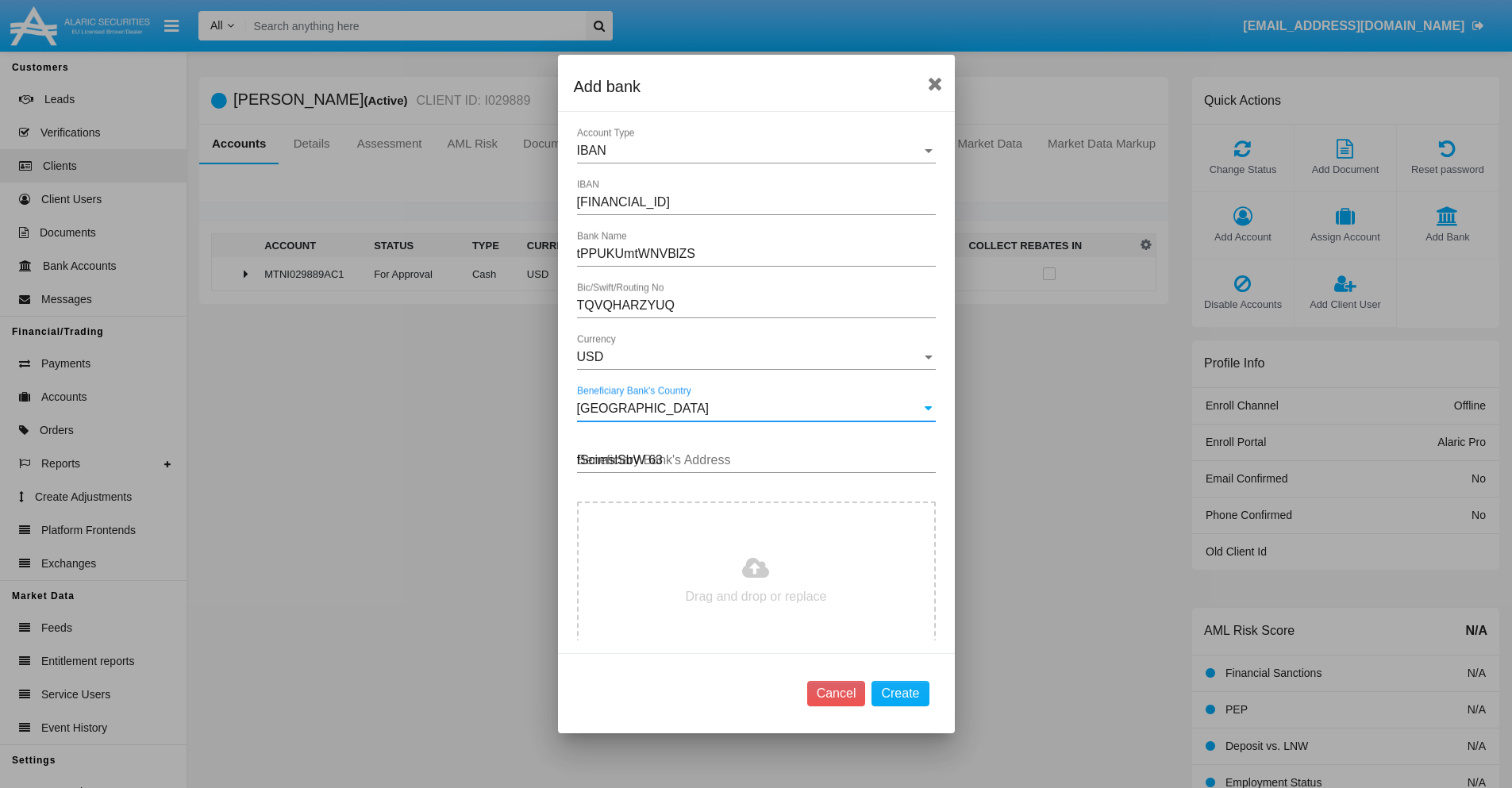
type input "fScimslSbW 639"
type input "C:\fakepath\bank-statement.png"
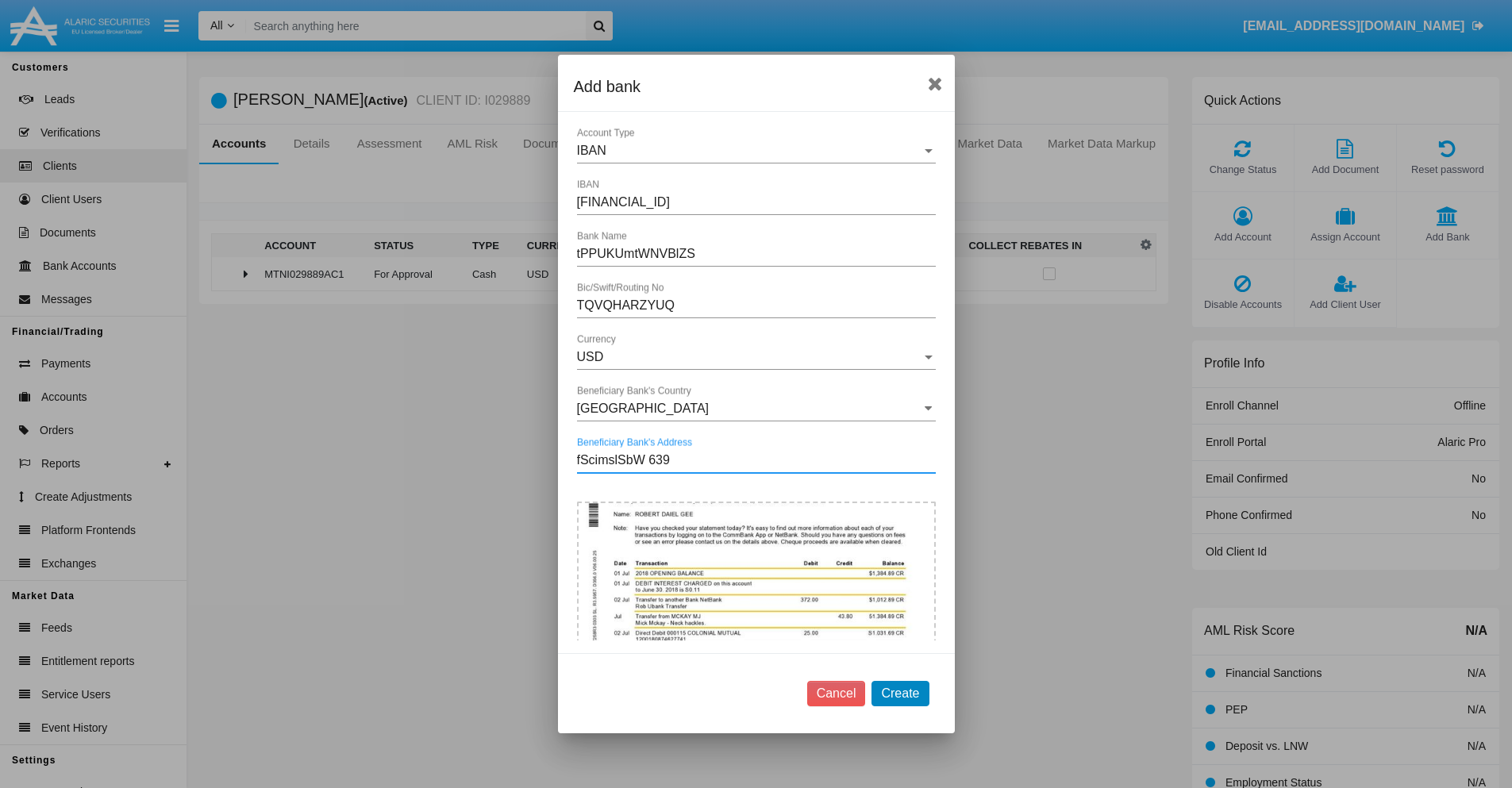
click at [901, 693] on button "Create" at bounding box center [900, 694] width 57 height 26
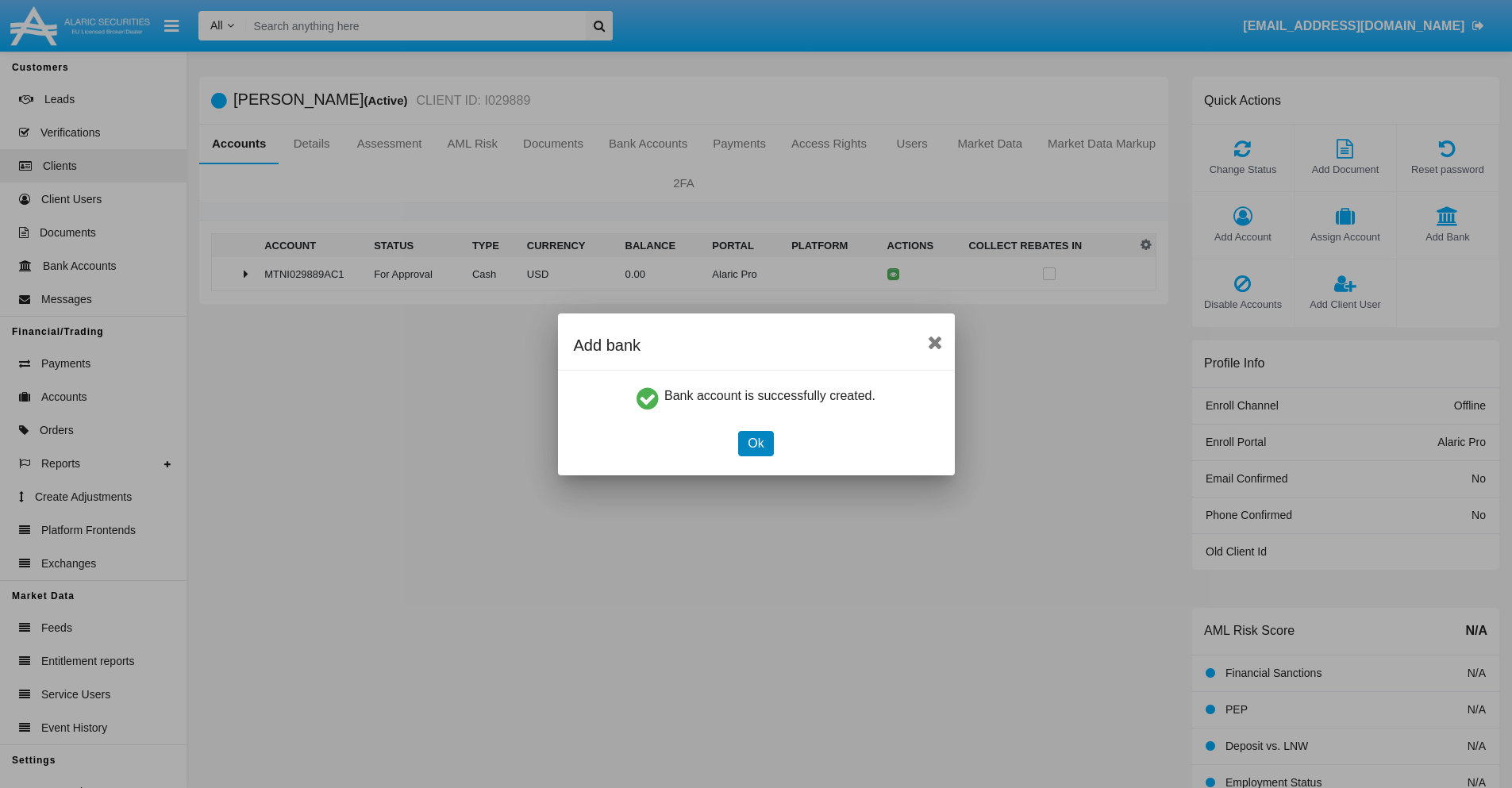
click at [756, 443] on button "Ok" at bounding box center [756, 443] width 35 height 26
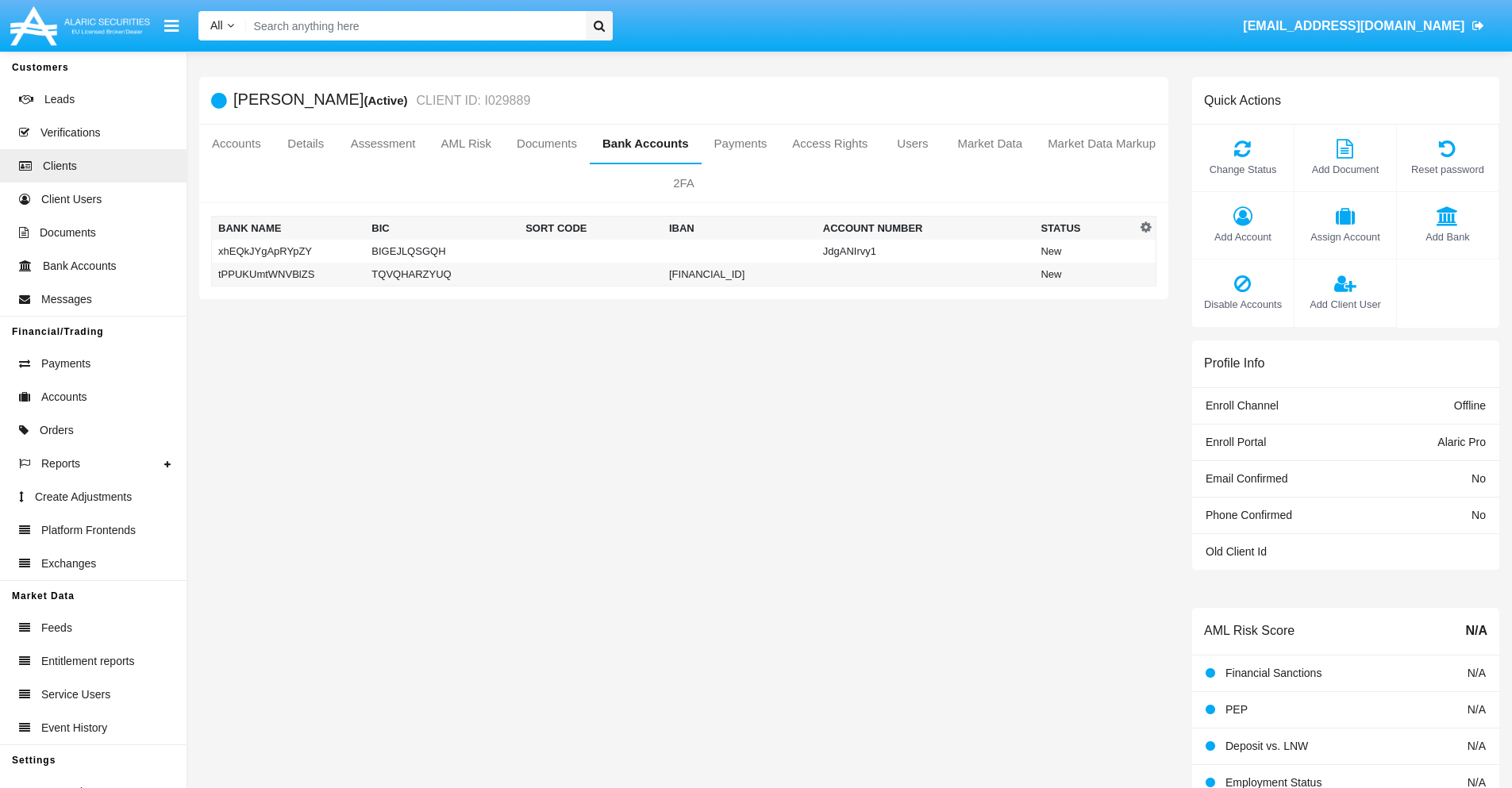
click at [288, 274] on td "tPPUKUmtWNVBlZS" at bounding box center [289, 275] width 154 height 24
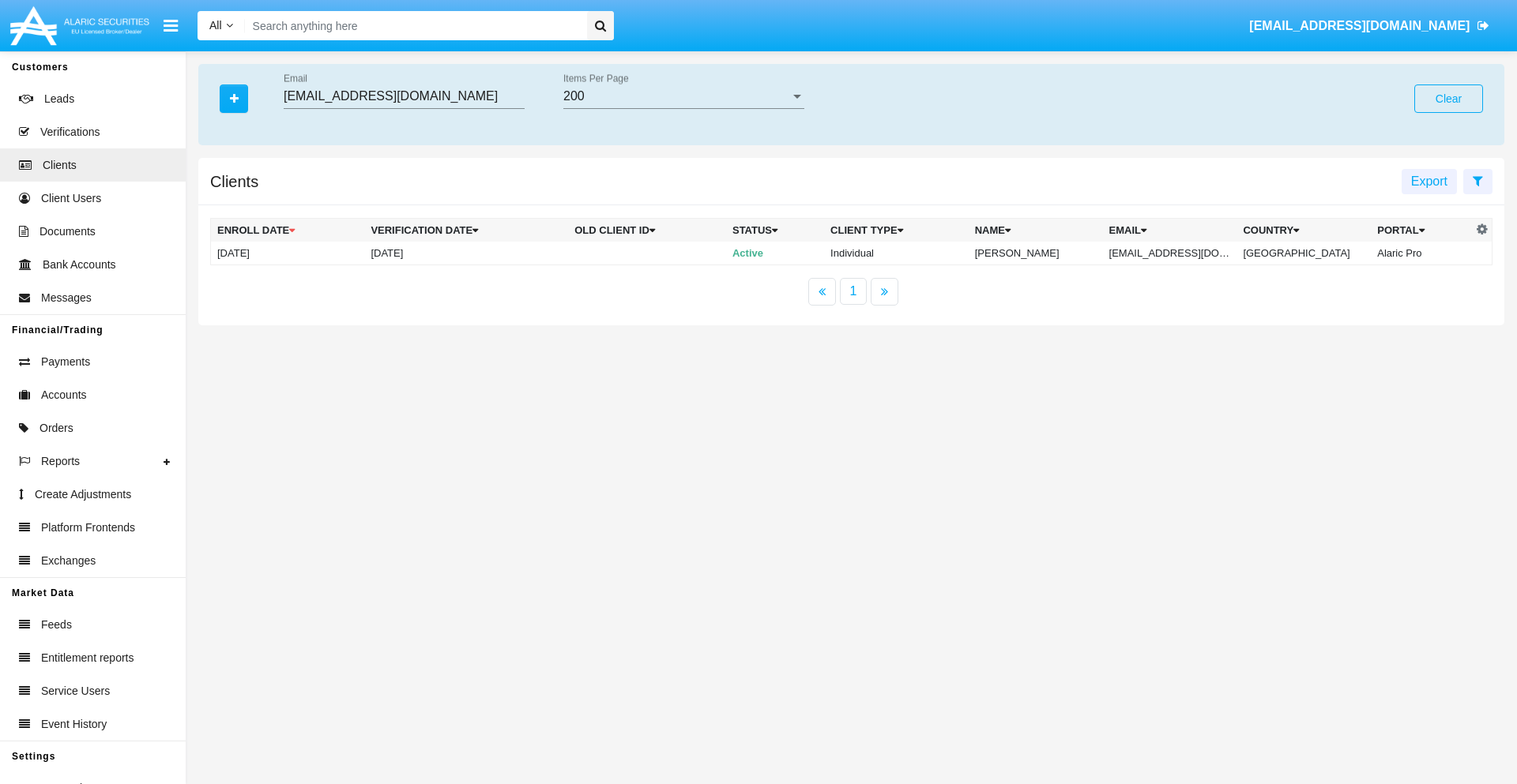
click at [1448, 98] on button "Clear" at bounding box center [1448, 99] width 69 height 29
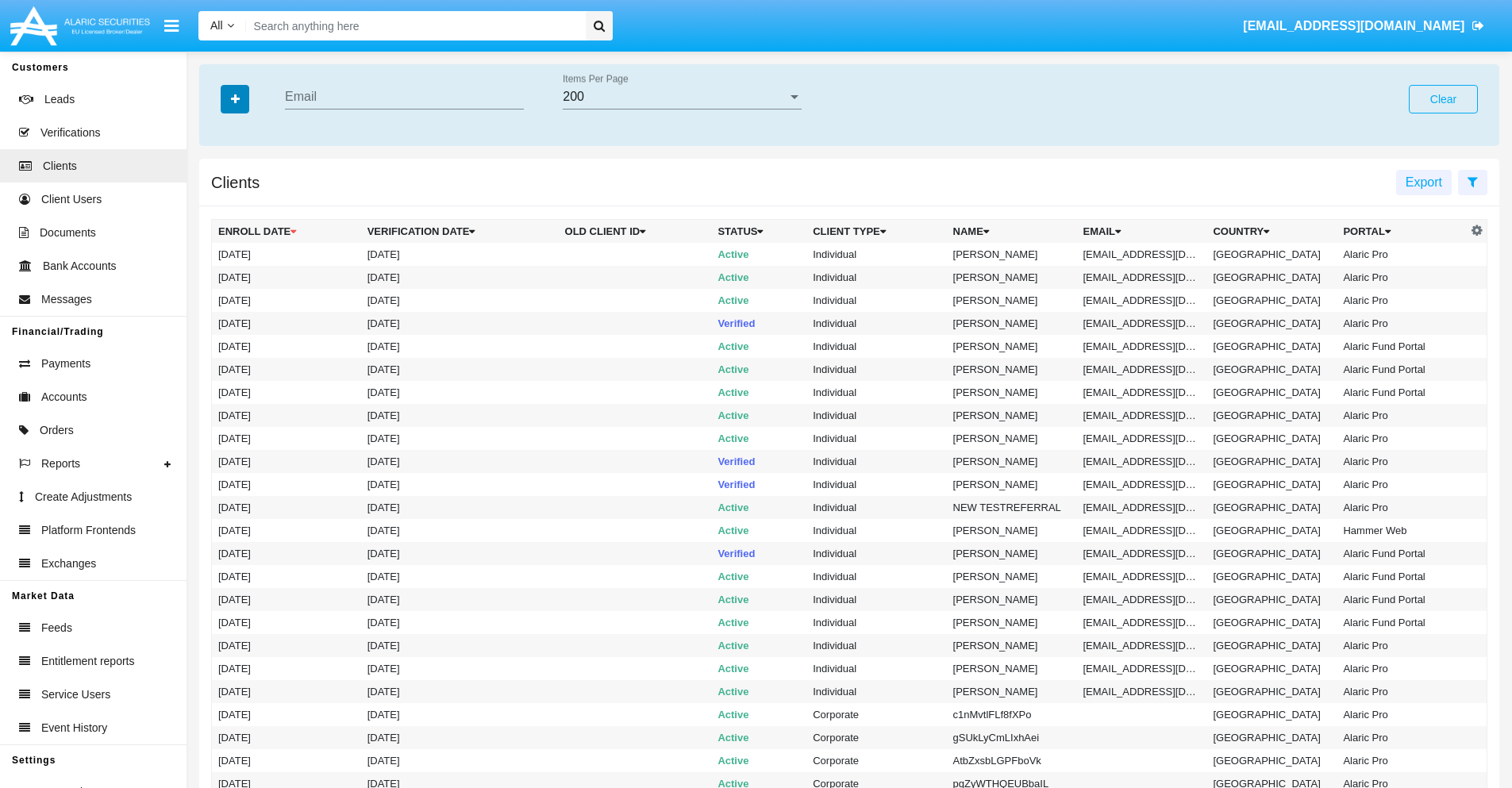
click at [235, 98] on icon "button" at bounding box center [235, 99] width 9 height 11
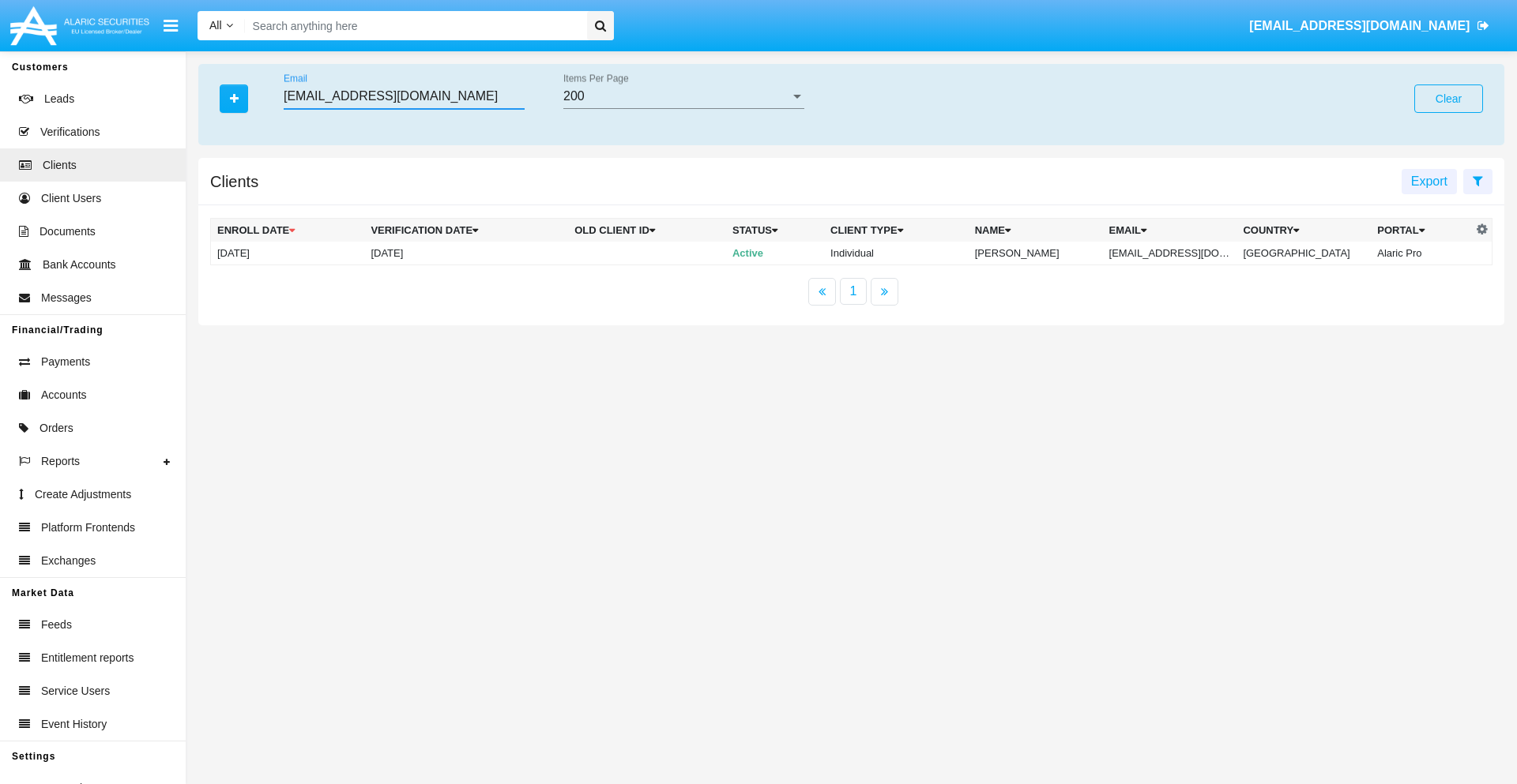
type input "[EMAIL_ADDRESS][DOMAIN_NAME]"
click at [1181, 253] on td "[EMAIL_ADDRESS][DOMAIN_NAME]" at bounding box center [1170, 254] width 134 height 24
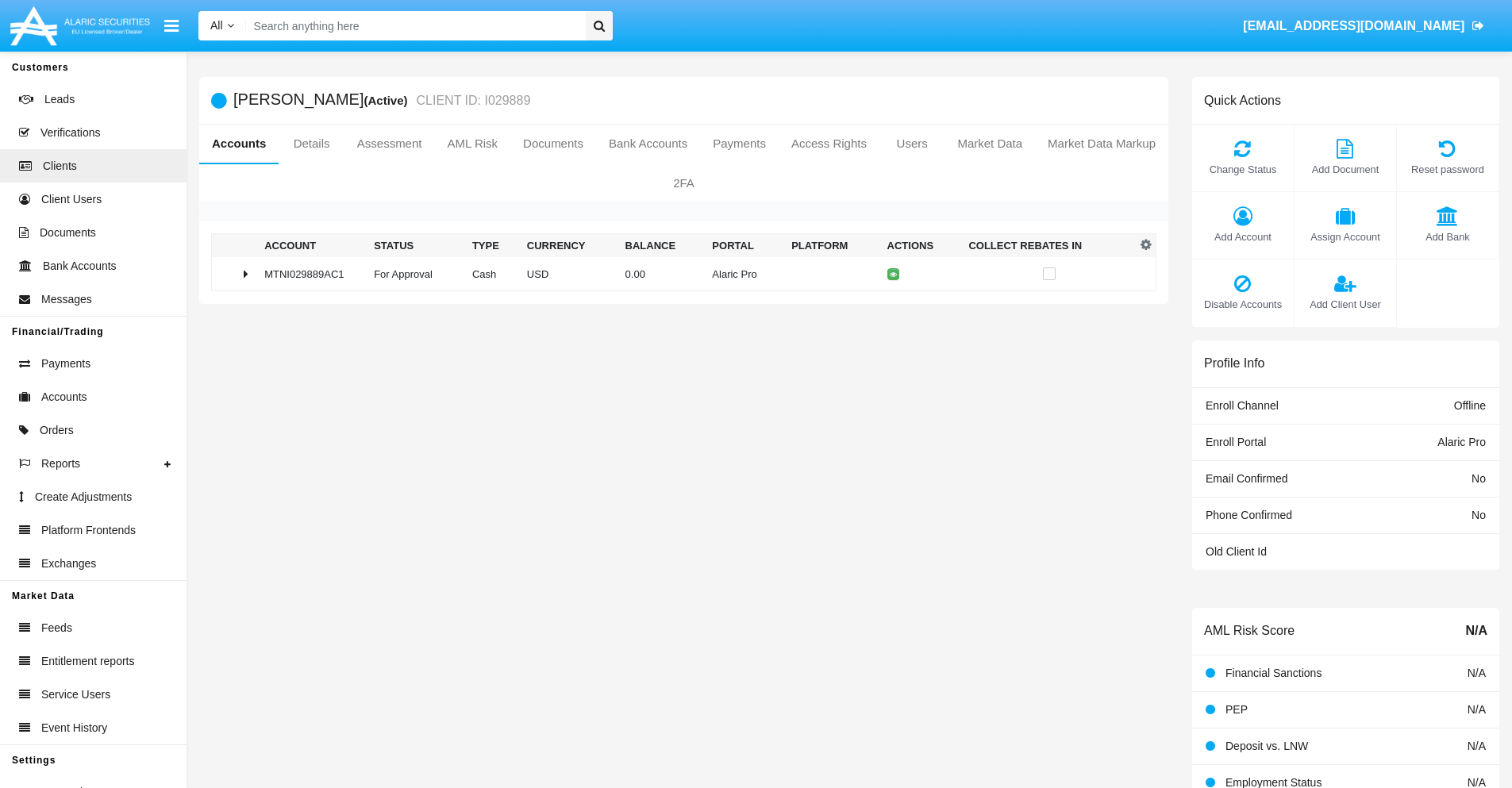
click at [1447, 236] on span "Add Bank" at bounding box center [1448, 237] width 86 height 15
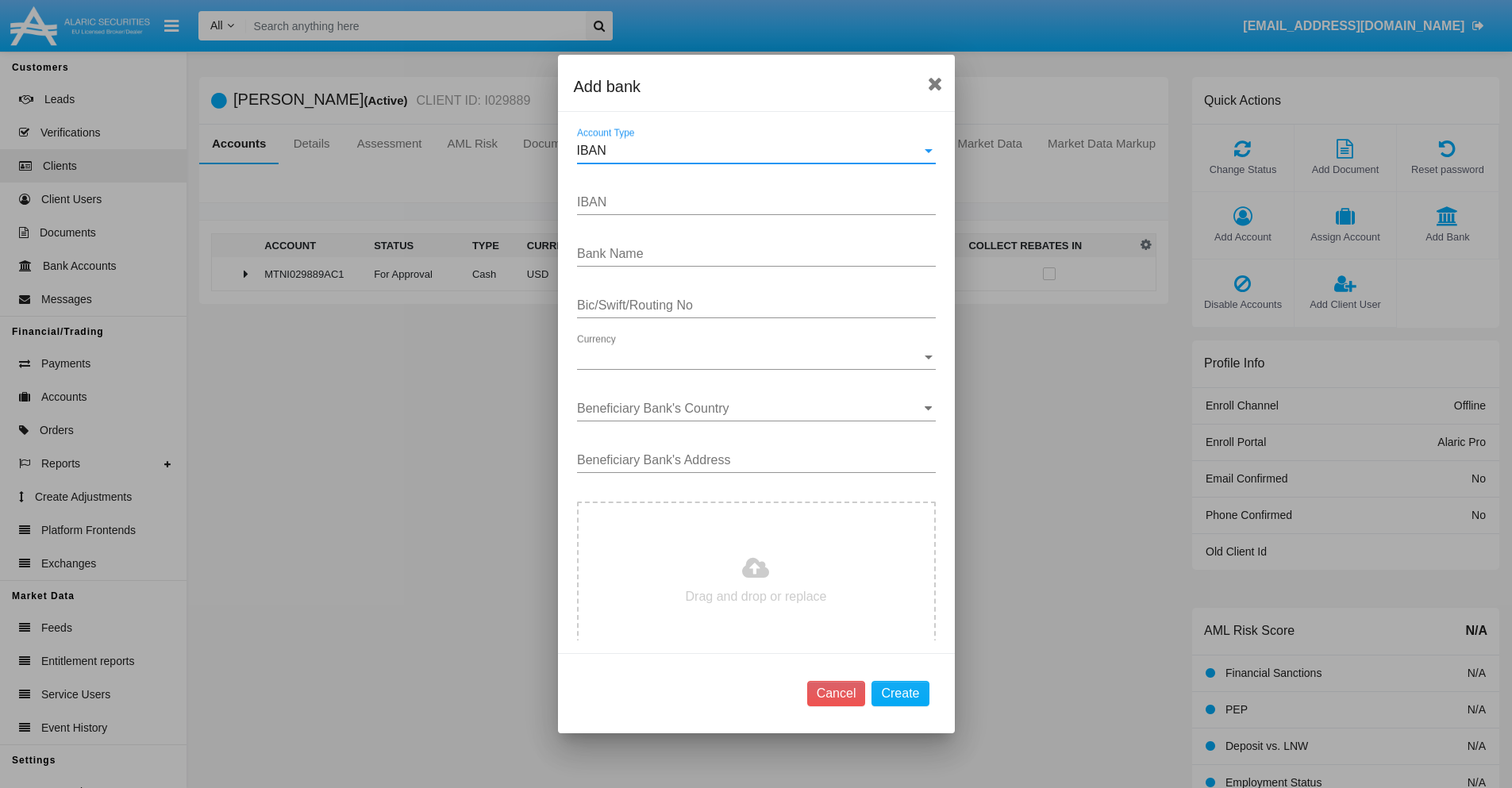
click at [750, 151] on div "IBAN" at bounding box center [750, 150] width 345 height 14
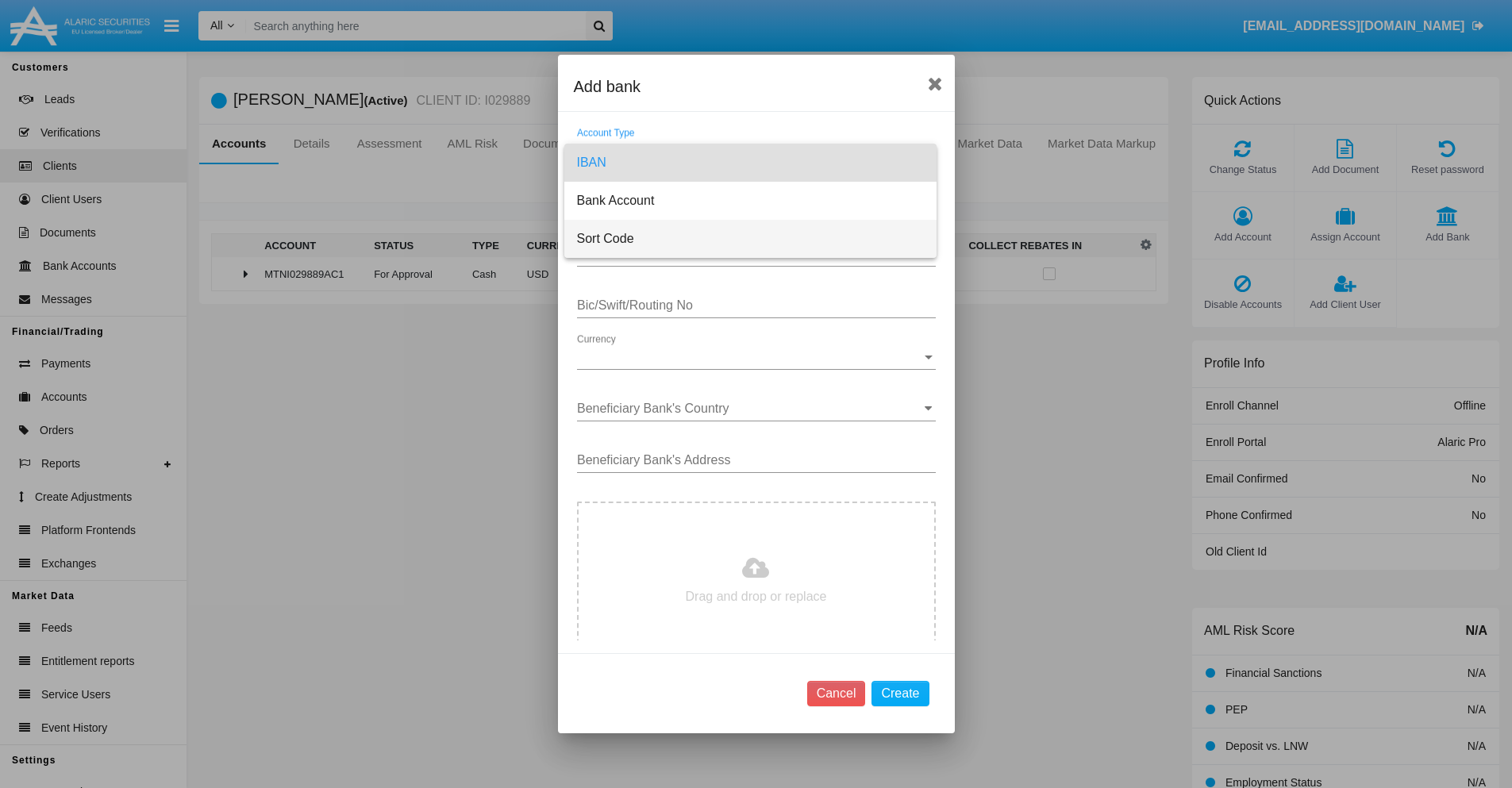
click at [750, 239] on span "Sort Code" at bounding box center [750, 239] width 347 height 38
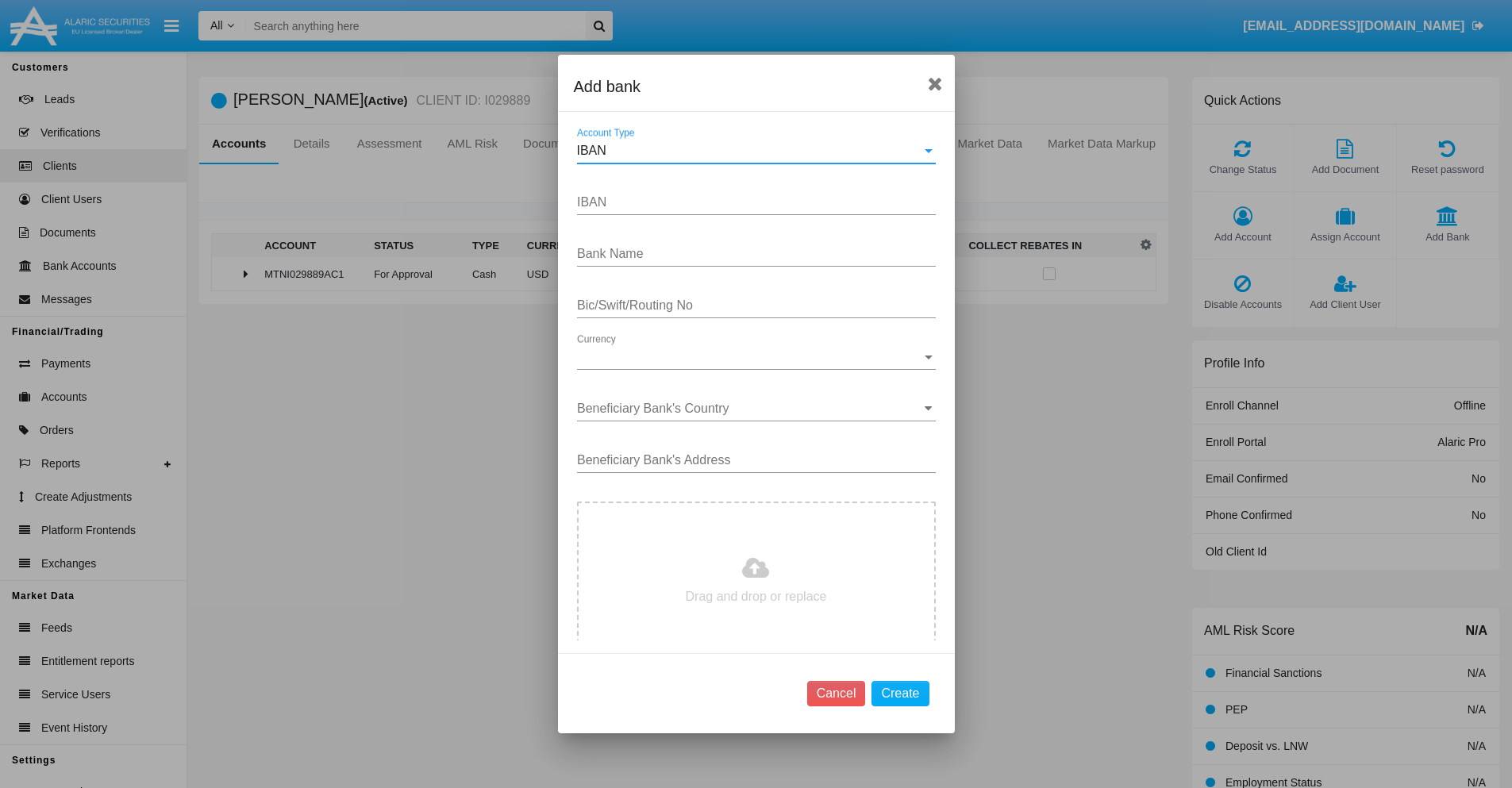
type input "[GEOGRAPHIC_DATA]"
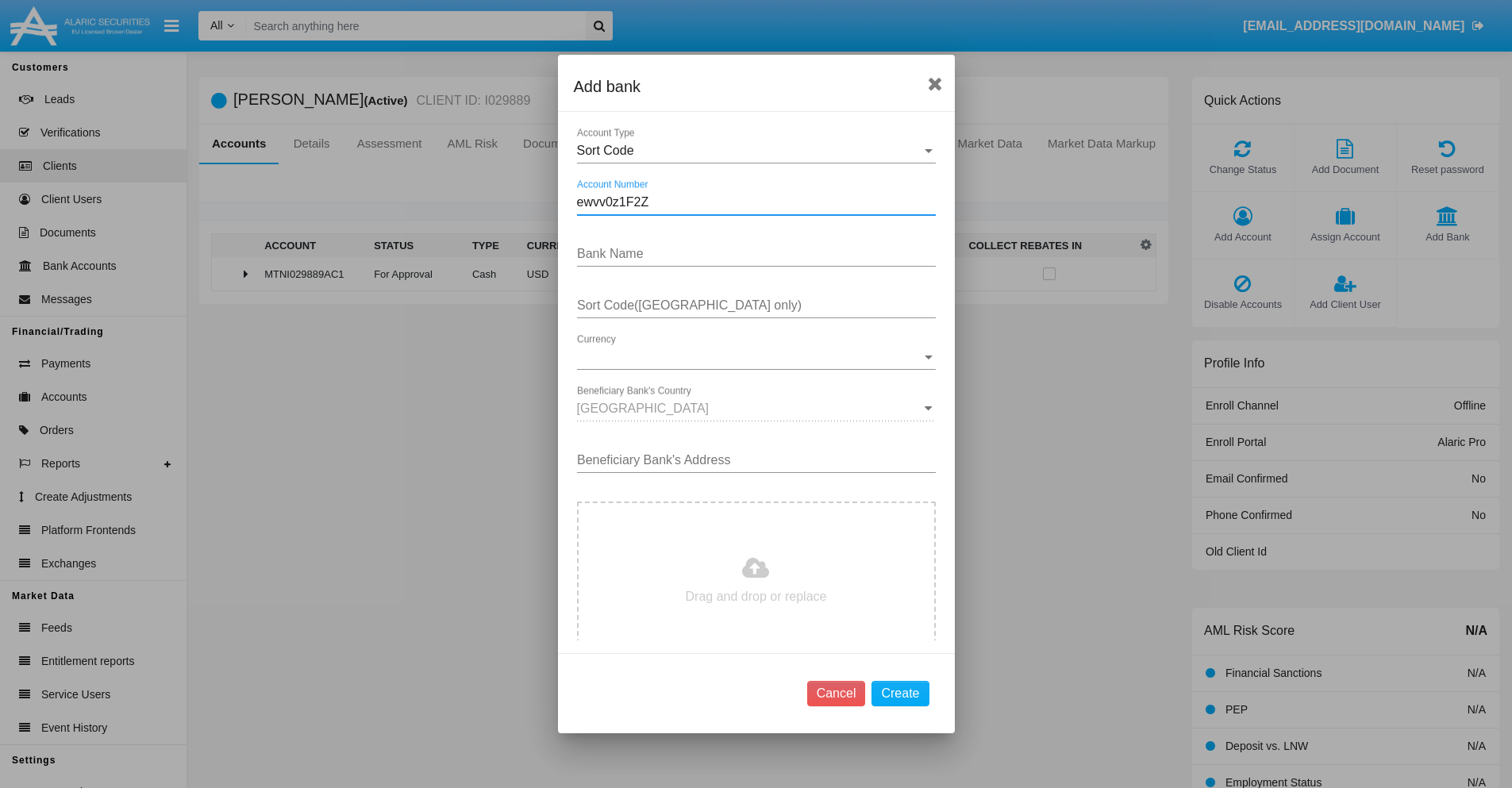
type input "ewvv0z1F2Z"
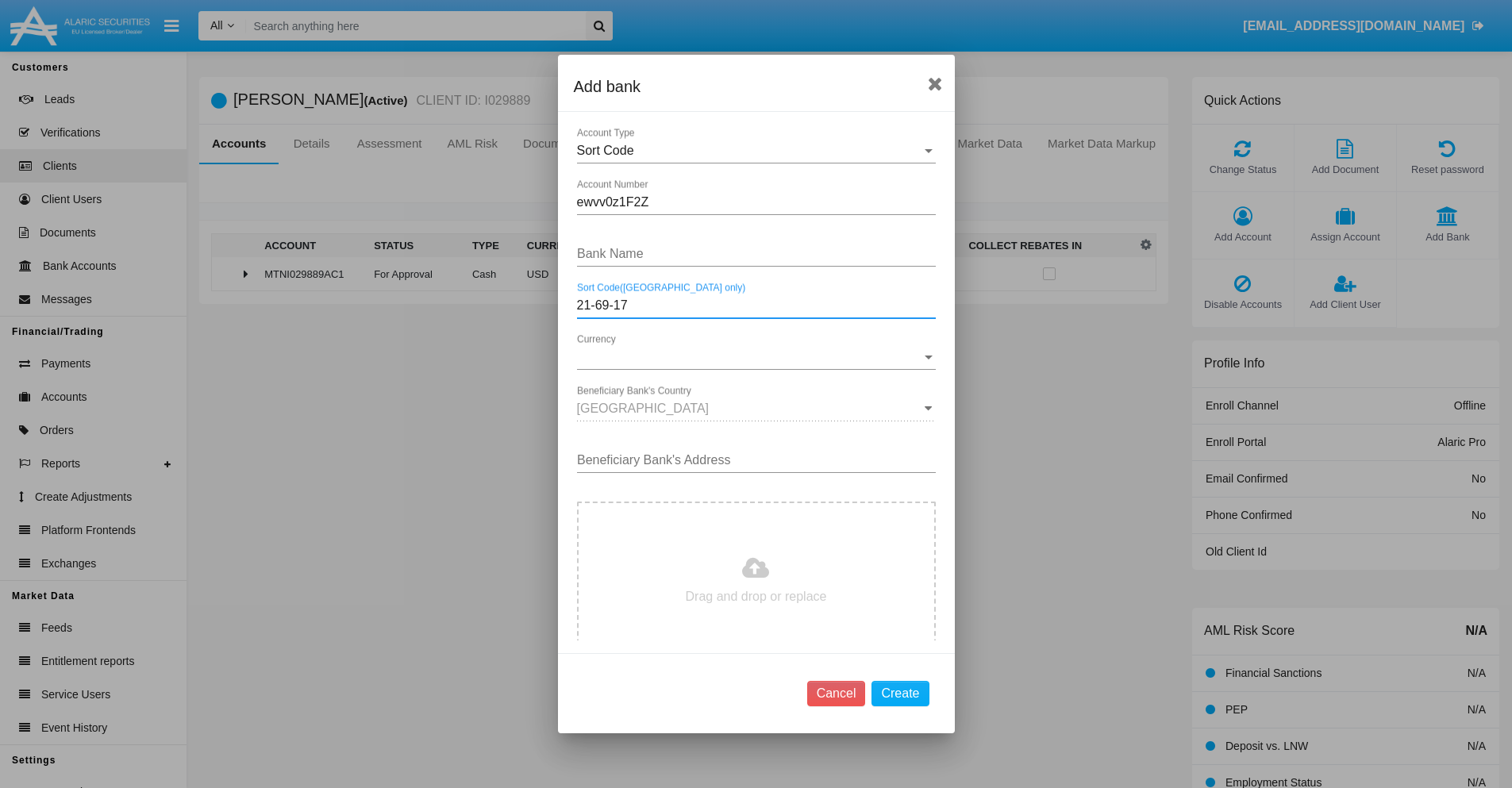
type input "21-69-17"
type input "suKchUFkwkhukCy"
click at [750, 357] on span "Currency" at bounding box center [750, 357] width 345 height 14
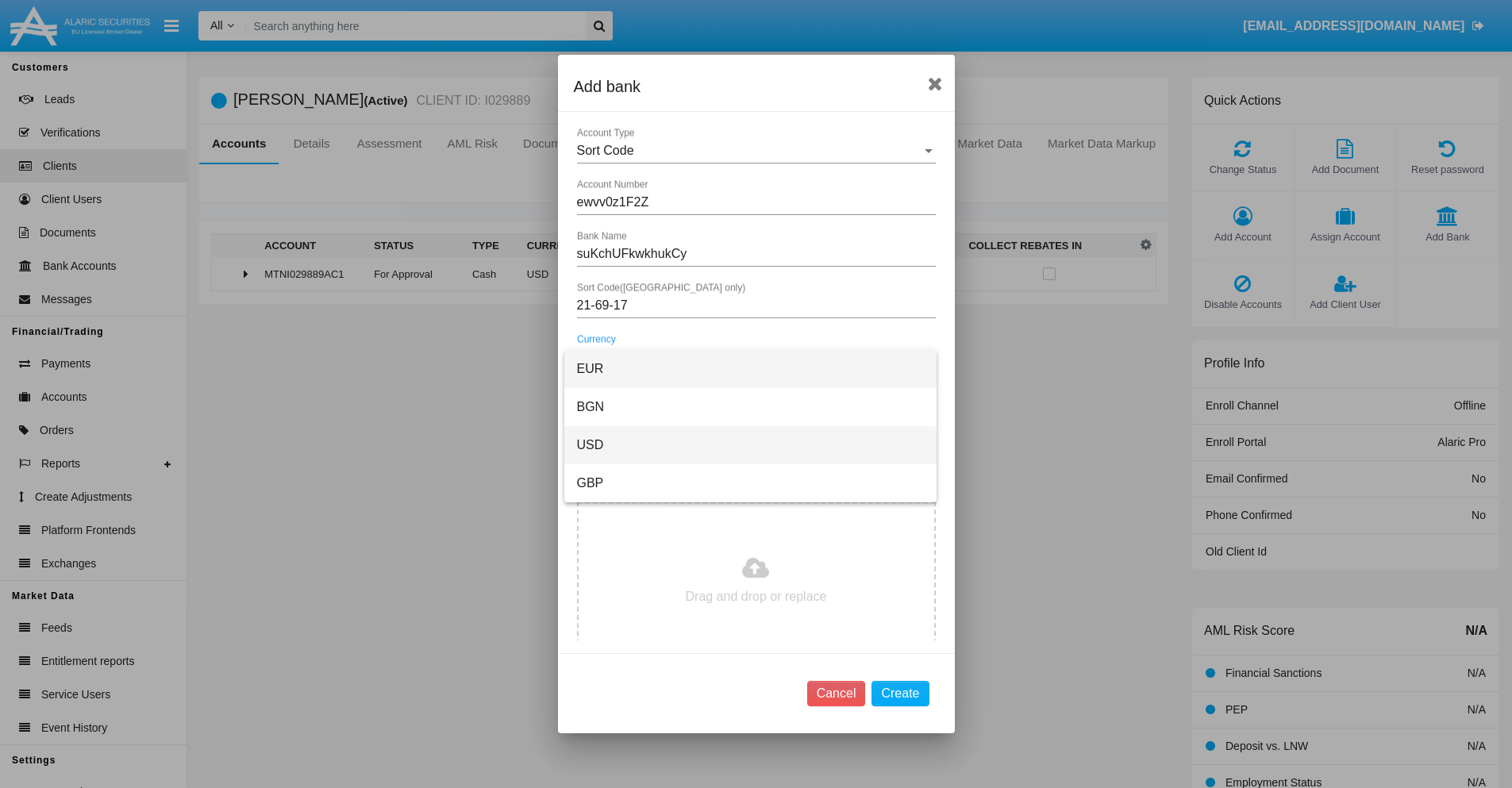
click at [750, 445] on span "USD" at bounding box center [750, 445] width 347 height 38
type input "xhGHWjSqDZ 386"
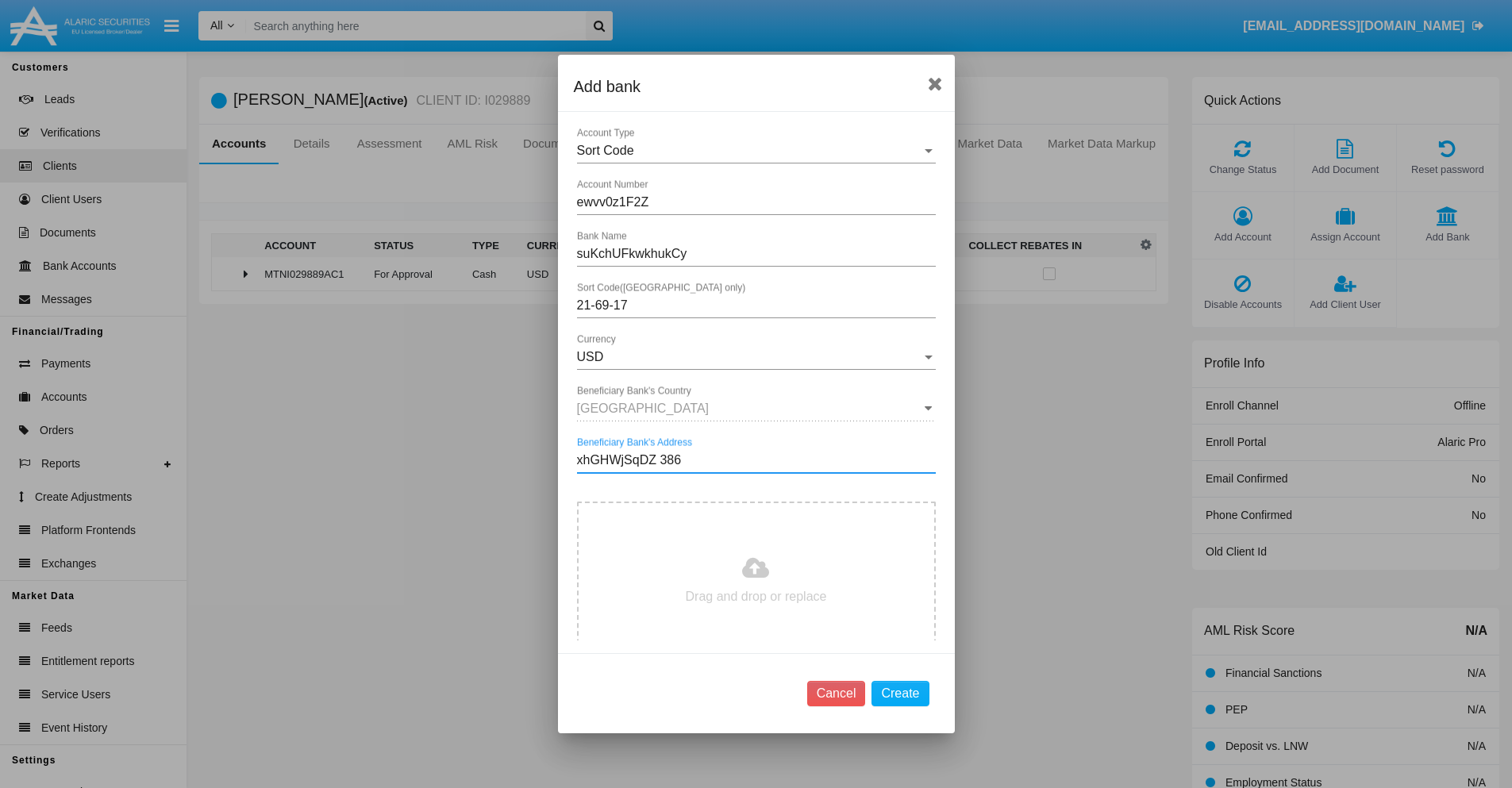
type input "C:\fakepath\bank-statement.png"
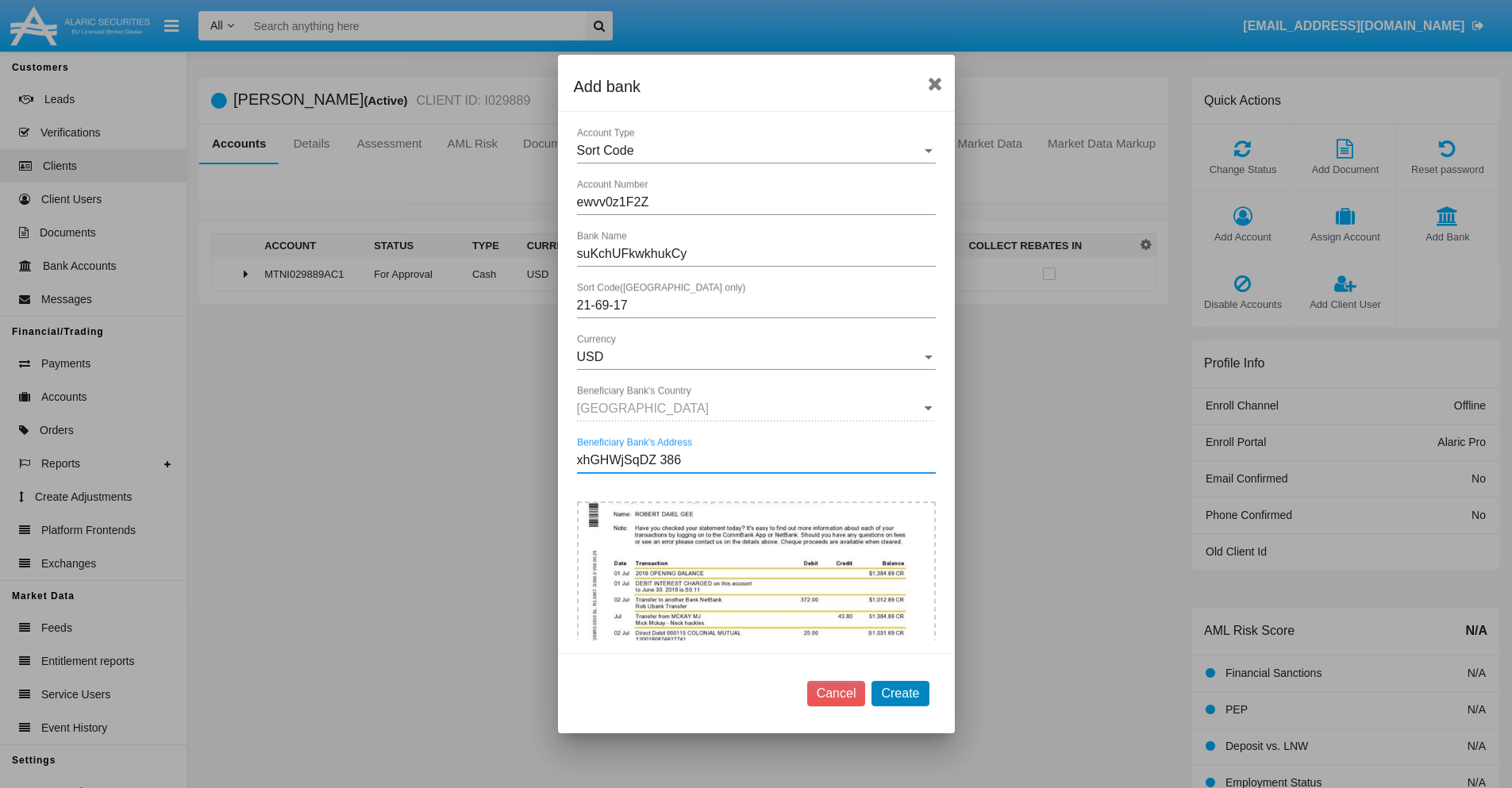
click at [901, 693] on button "Create" at bounding box center [900, 694] width 57 height 26
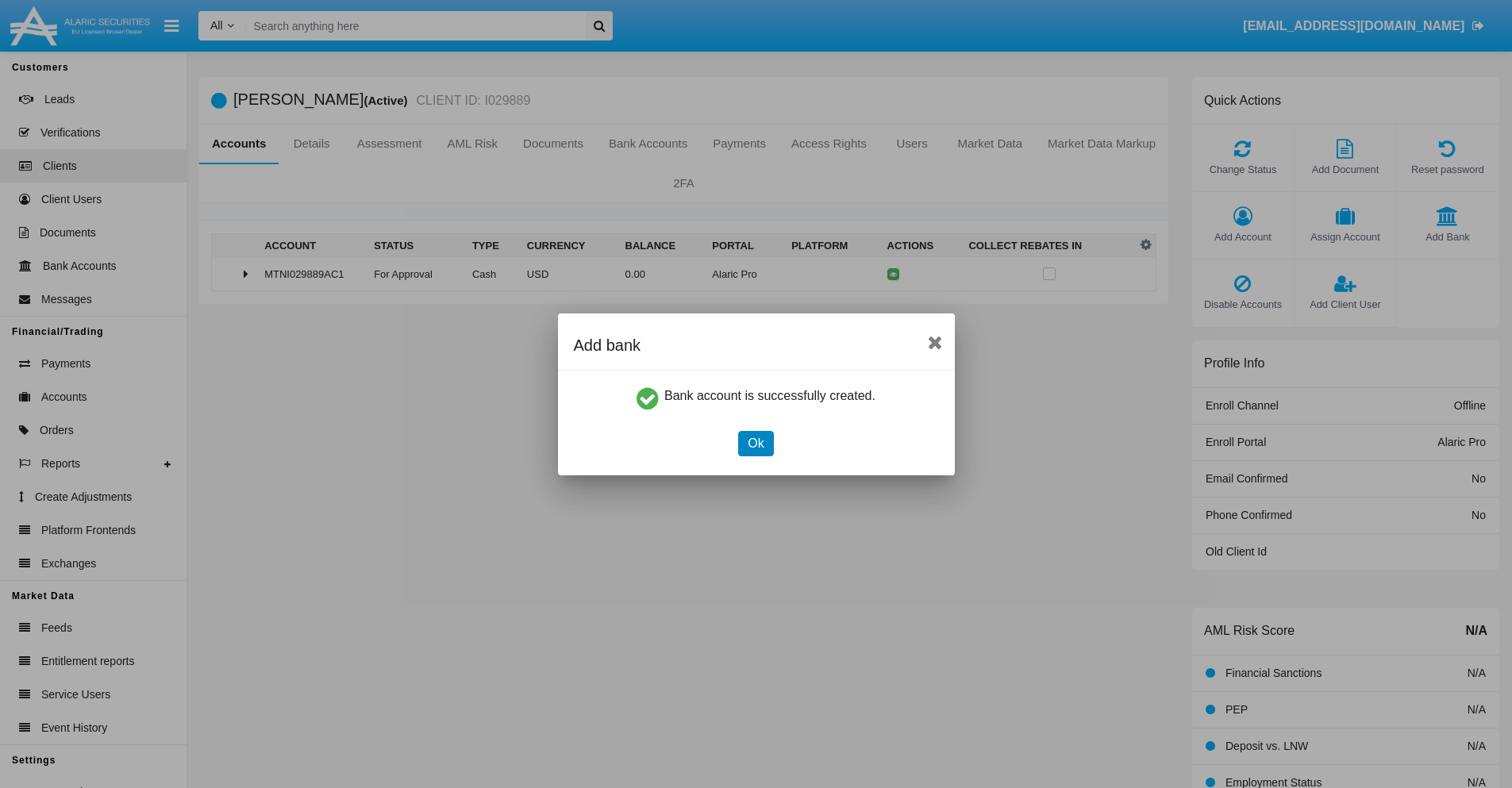
click at [756, 443] on button "Ok" at bounding box center [756, 443] width 35 height 26
